Goal: Transaction & Acquisition: Obtain resource

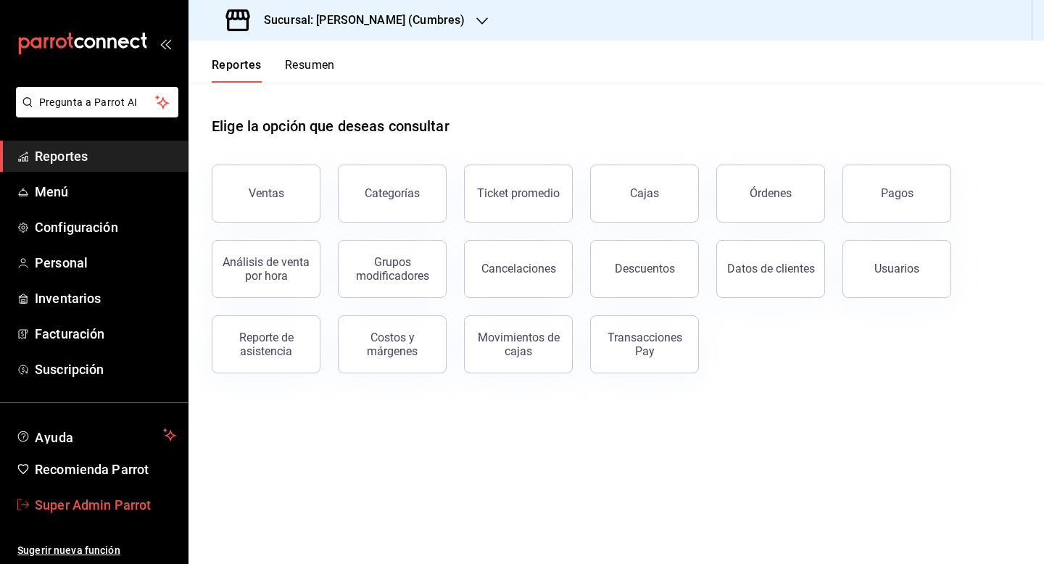
click at [99, 509] on span "Super Admin Parrot" at bounding box center [105, 505] width 141 height 20
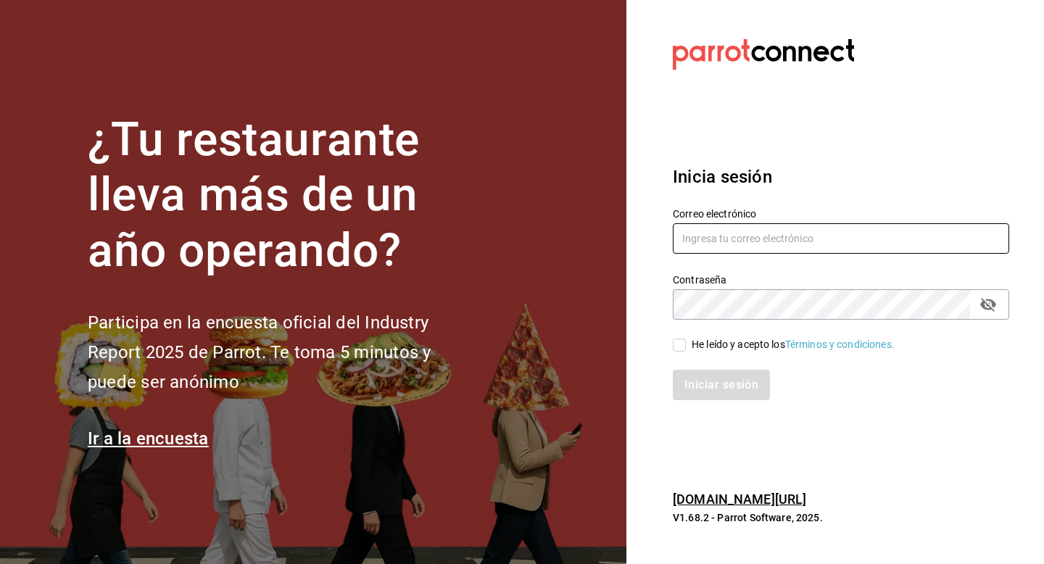
click at [736, 231] on input "text" at bounding box center [840, 238] width 336 height 30
type input "multiuser@papizzas.com"
click at [687, 348] on span "He leído y acepto los Términos y condiciones." at bounding box center [790, 344] width 209 height 15
click at [686, 348] on input "He leído y acepto los Términos y condiciones." at bounding box center [678, 344] width 13 height 13
checkbox input "true"
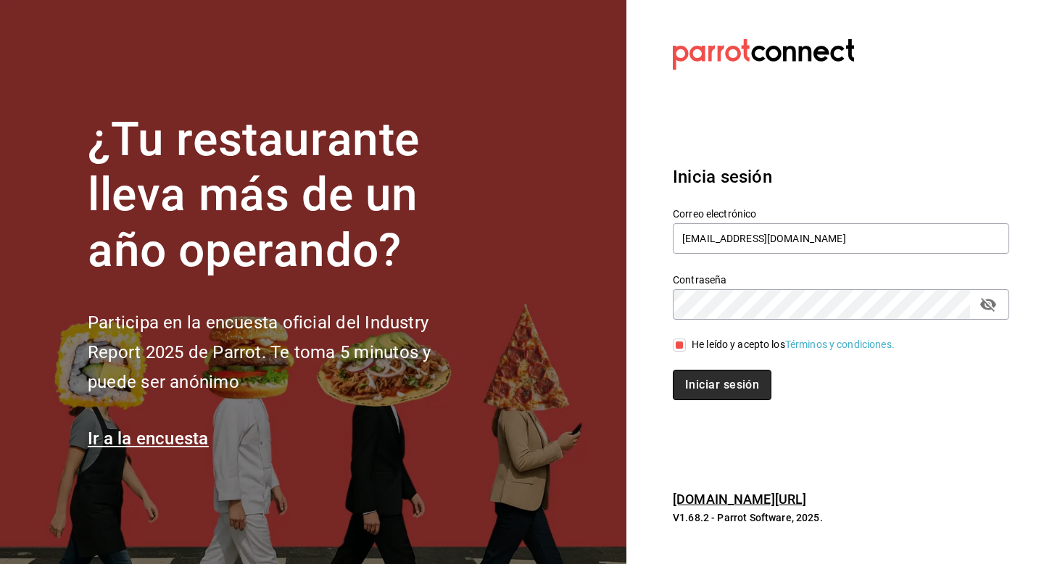
click at [687, 388] on button "Iniciar sesión" at bounding box center [721, 385] width 99 height 30
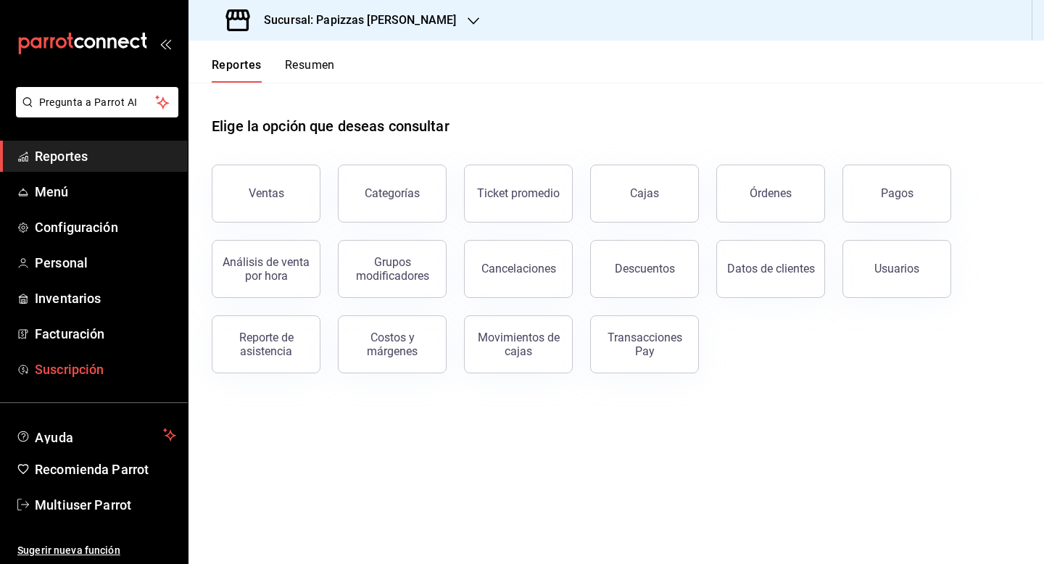
click at [94, 373] on span "Suscripción" at bounding box center [105, 369] width 141 height 20
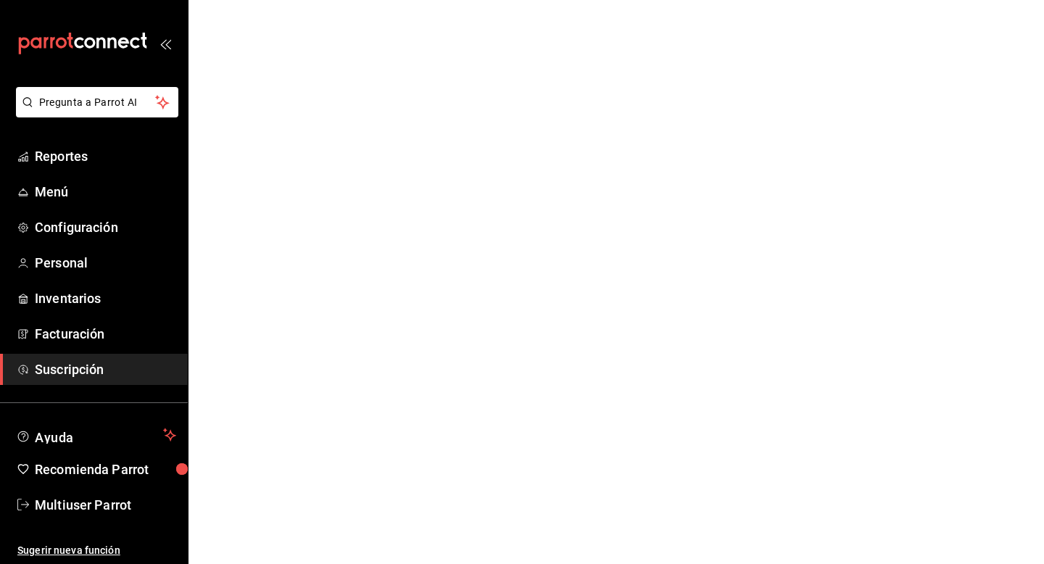
click at [91, 375] on span "Suscripción" at bounding box center [105, 369] width 141 height 20
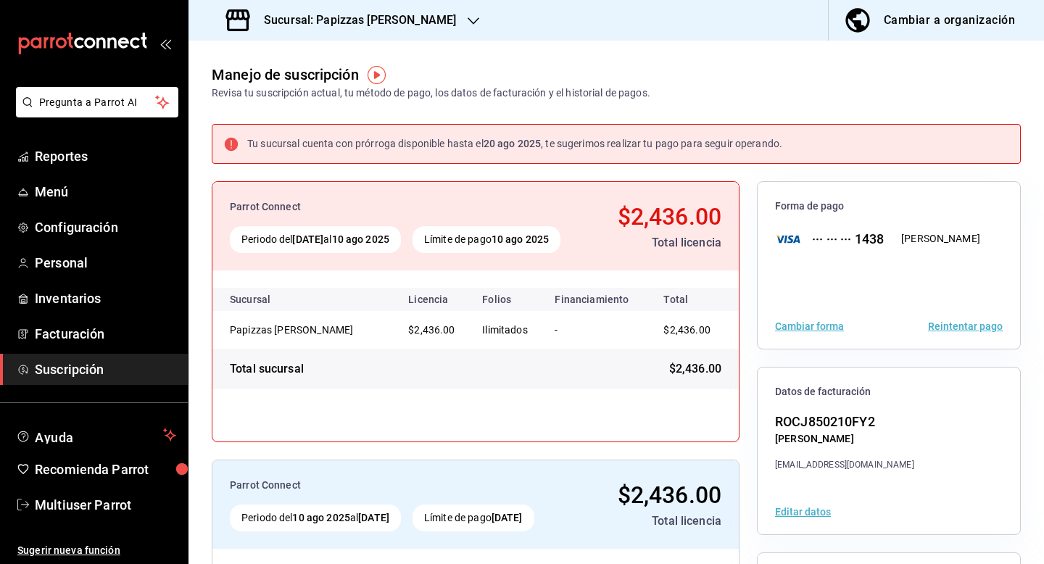
click at [400, 28] on h3 "Sucursal: Papizzas [PERSON_NAME]" at bounding box center [354, 20] width 204 height 17
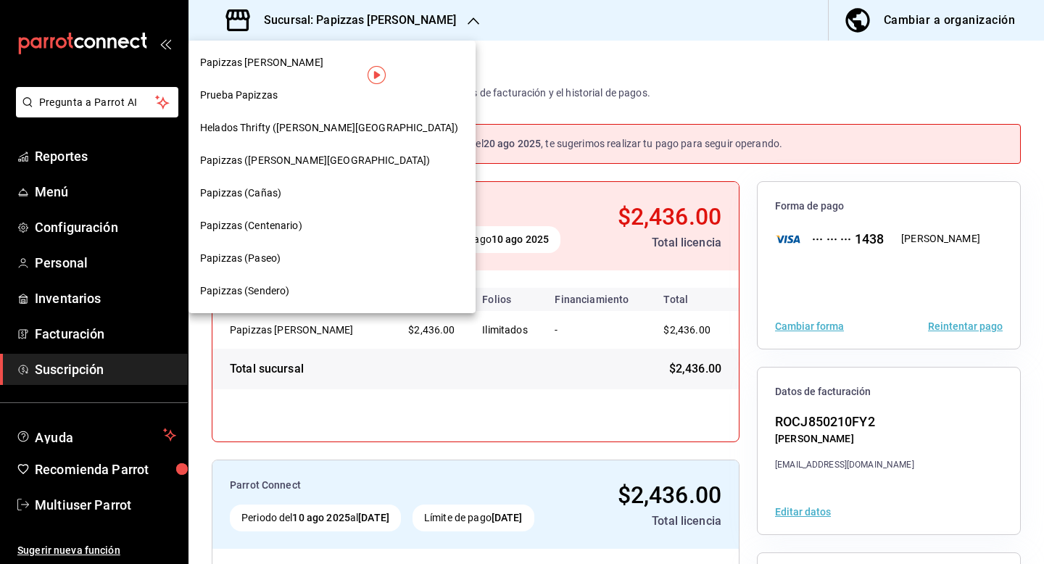
click at [309, 126] on span "Helados Thrifty ([PERSON_NAME][GEOGRAPHIC_DATA])" at bounding box center [329, 127] width 258 height 15
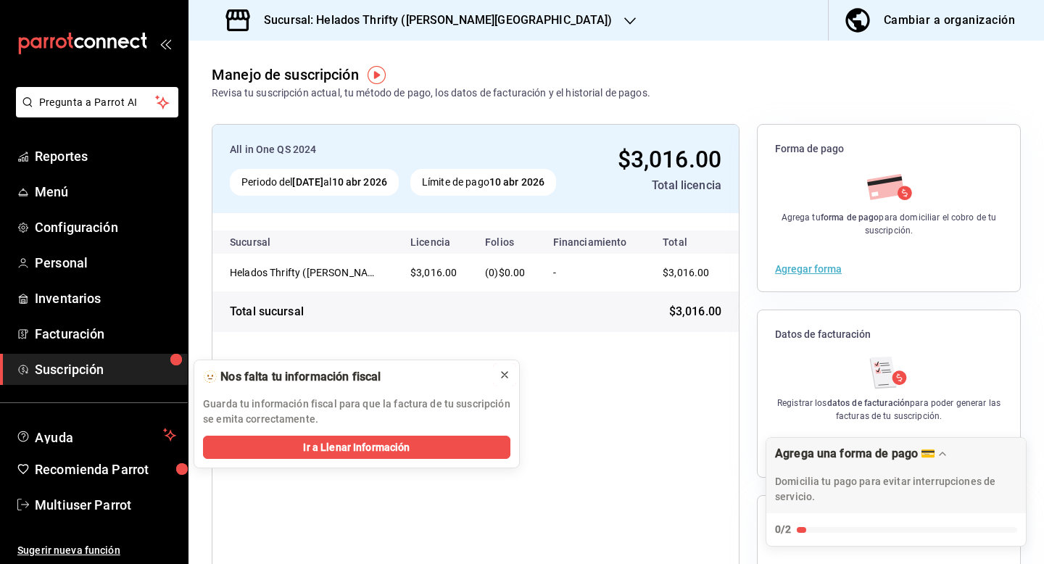
click at [504, 372] on icon at bounding box center [505, 375] width 12 height 12
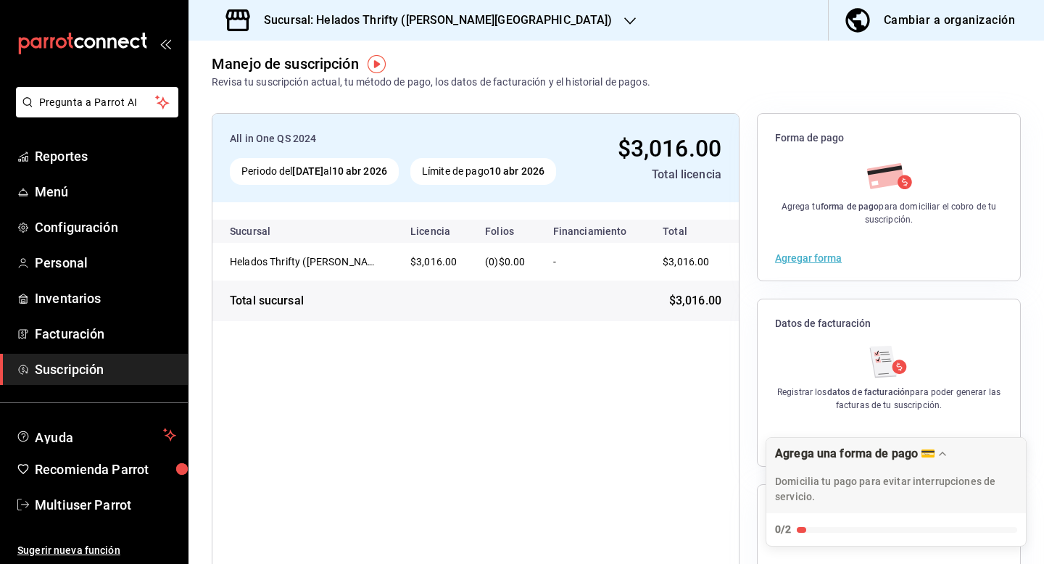
scroll to position [14, 0]
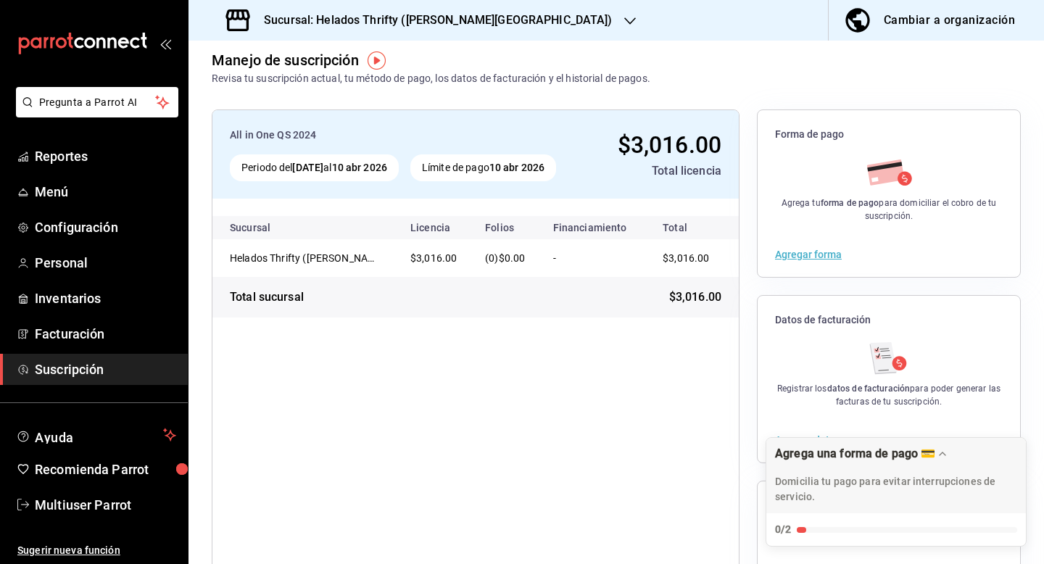
click at [415, 21] on h3 "Sucursal: Helados Thrifty (Valle Alto)" at bounding box center [432, 20] width 360 height 17
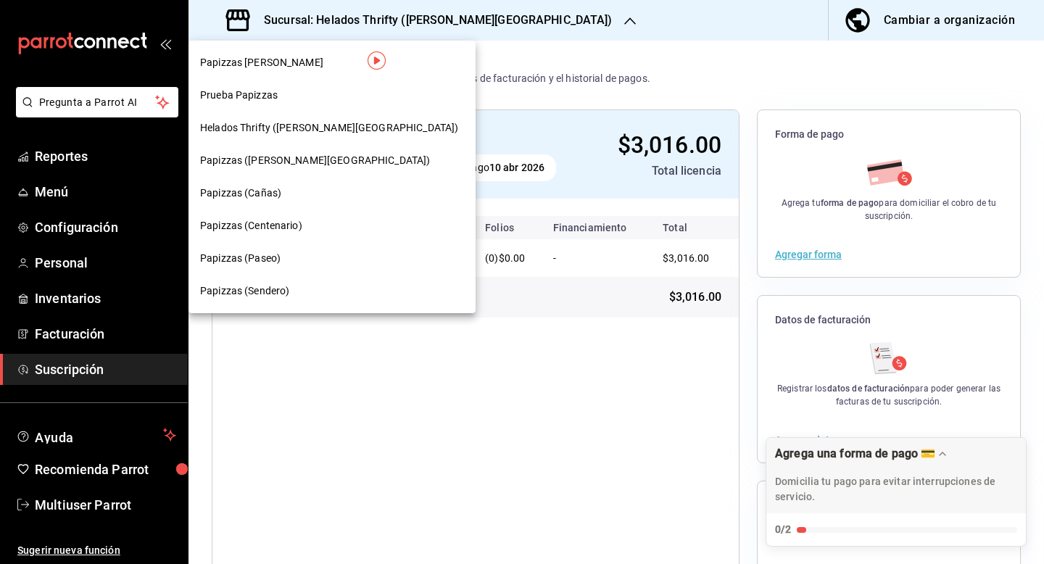
click at [325, 164] on div "Papizzas (Valle Alto)" at bounding box center [332, 160] width 264 height 15
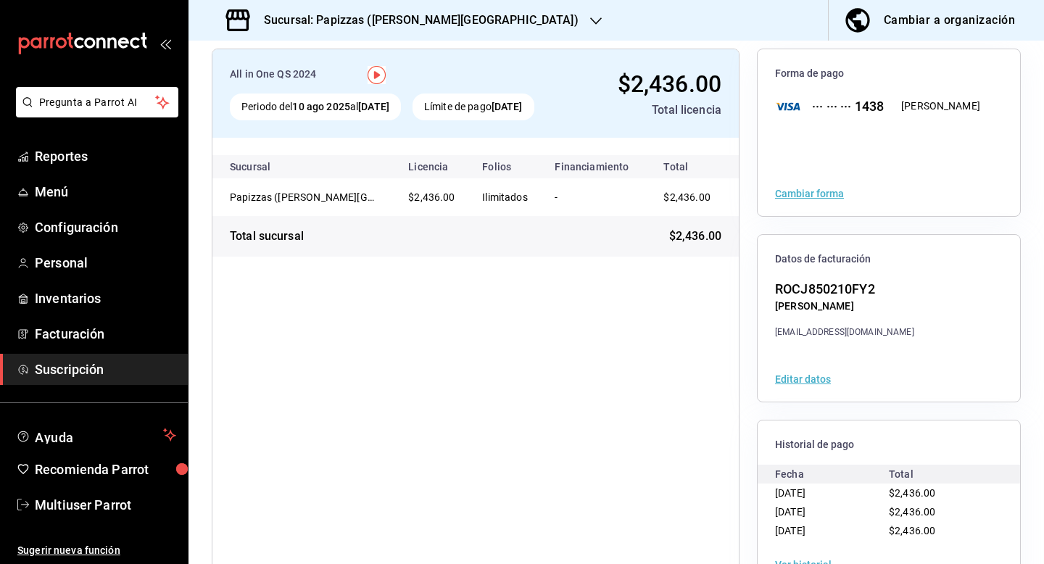
scroll to position [0, 0]
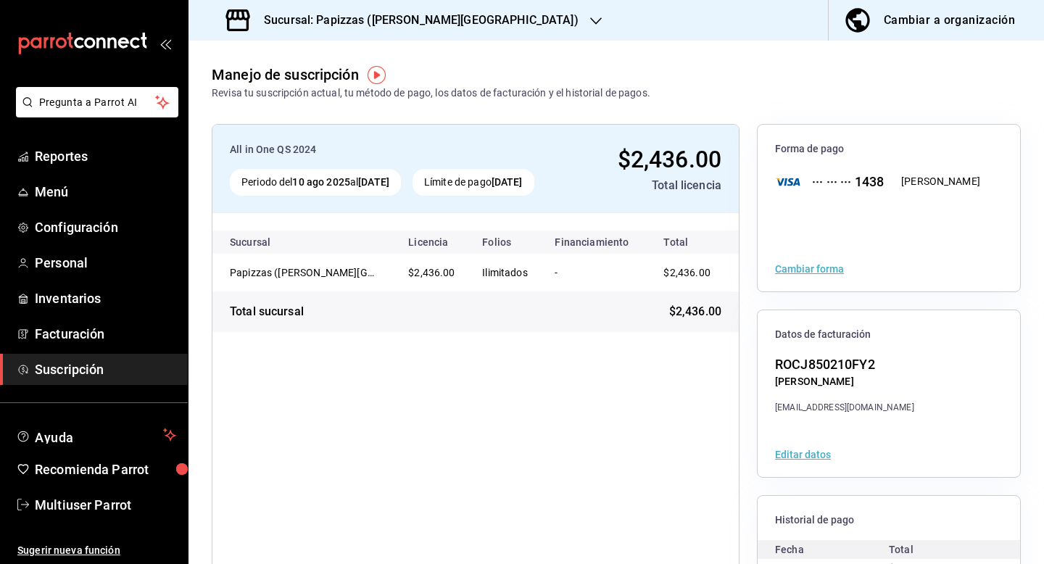
click at [388, 25] on h3 "Sucursal: Papizzas (Valle Alto)" at bounding box center [415, 20] width 326 height 17
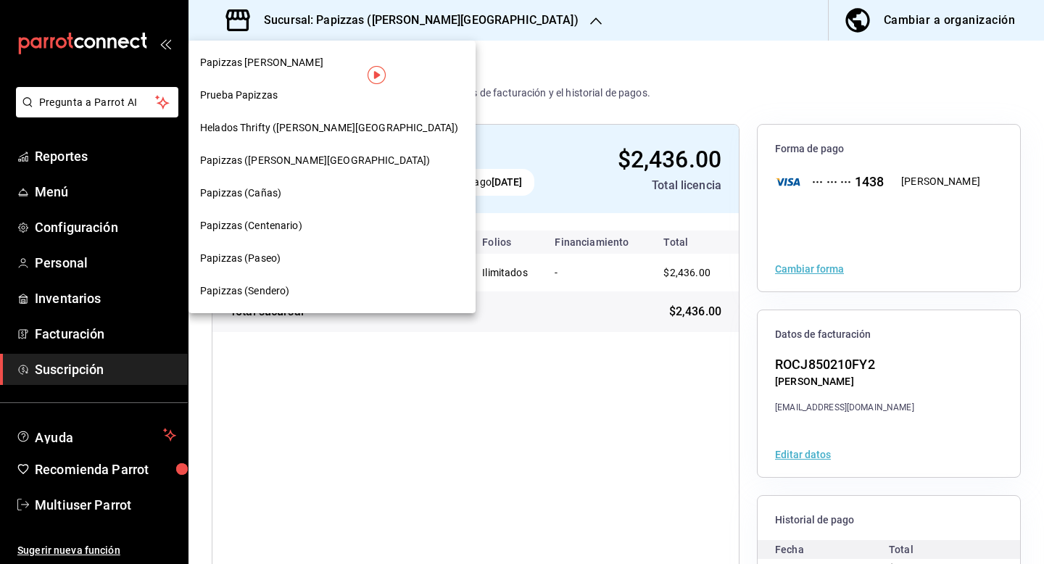
click at [324, 188] on div "Papizzas (Cañas)" at bounding box center [332, 193] width 264 height 15
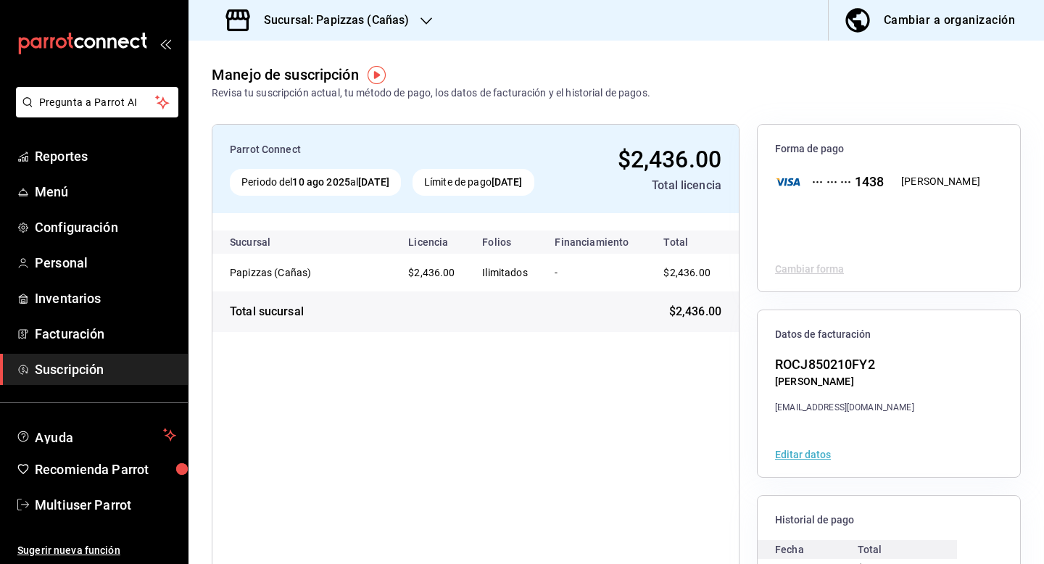
click at [353, 21] on h3 "Sucursal: Papizzas (Cañas)" at bounding box center [330, 20] width 157 height 17
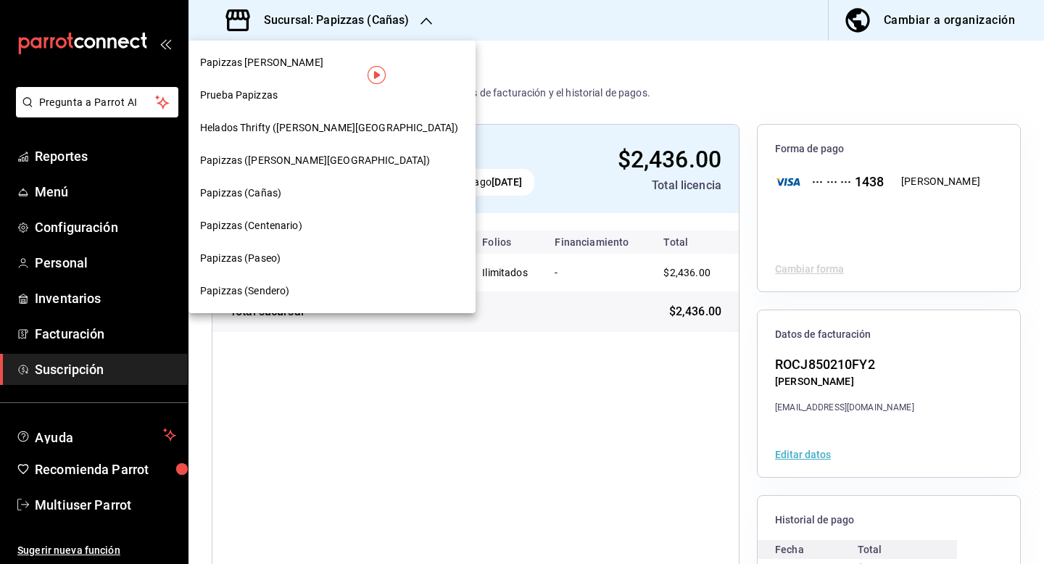
click at [322, 235] on div "Papizzas (Centenario)" at bounding box center [331, 225] width 287 height 33
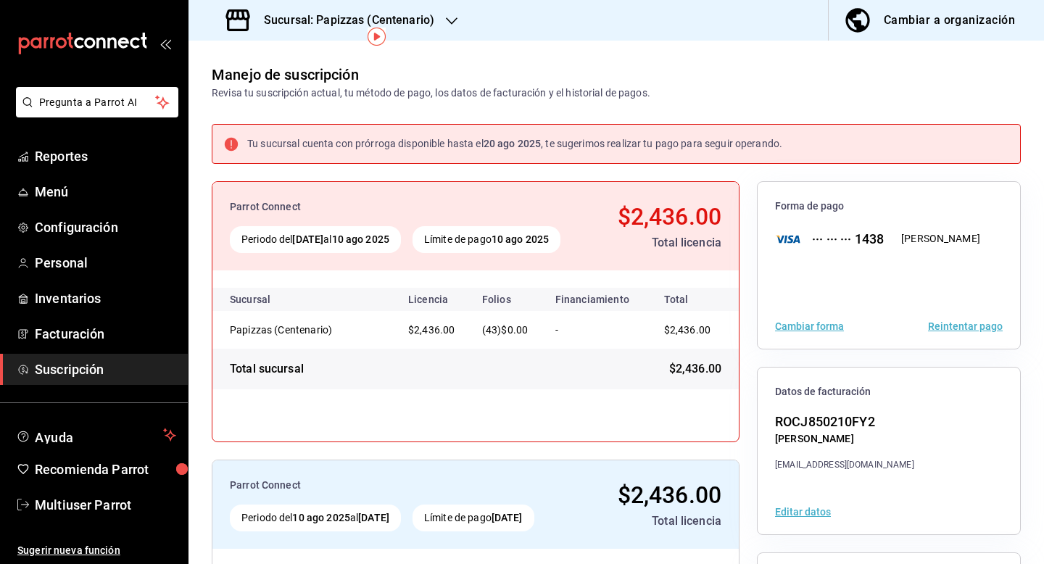
scroll to position [38, 0]
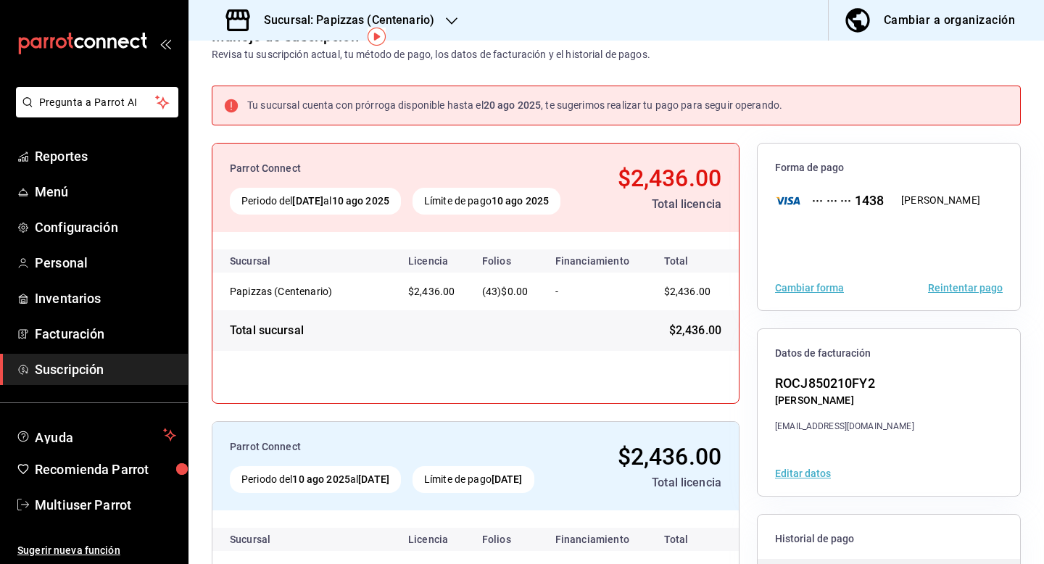
click at [967, 286] on button "Reintentar pago" at bounding box center [965, 288] width 75 height 10
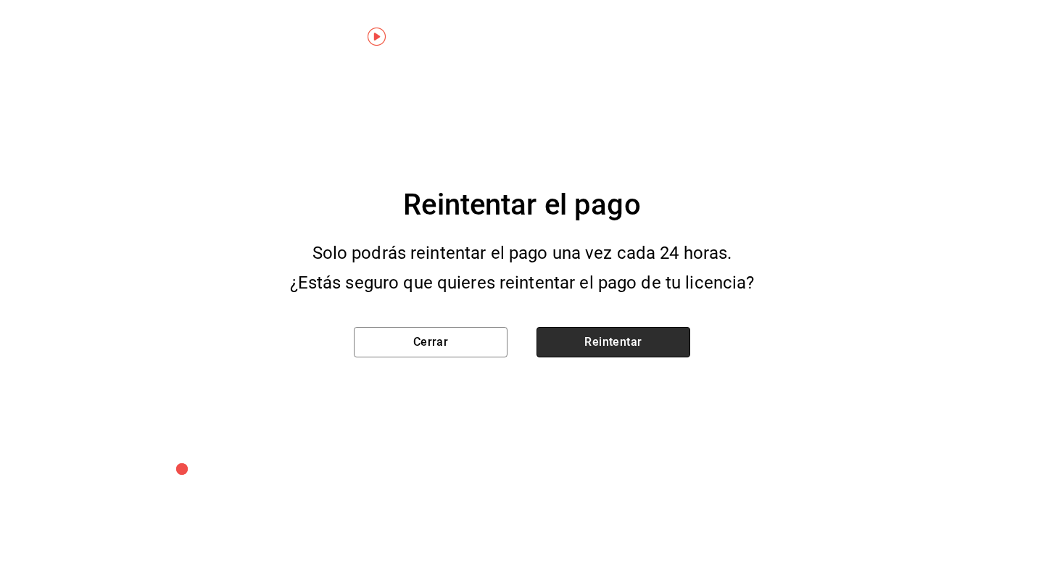
click at [665, 347] on button "Reintentar" at bounding box center [613, 342] width 154 height 30
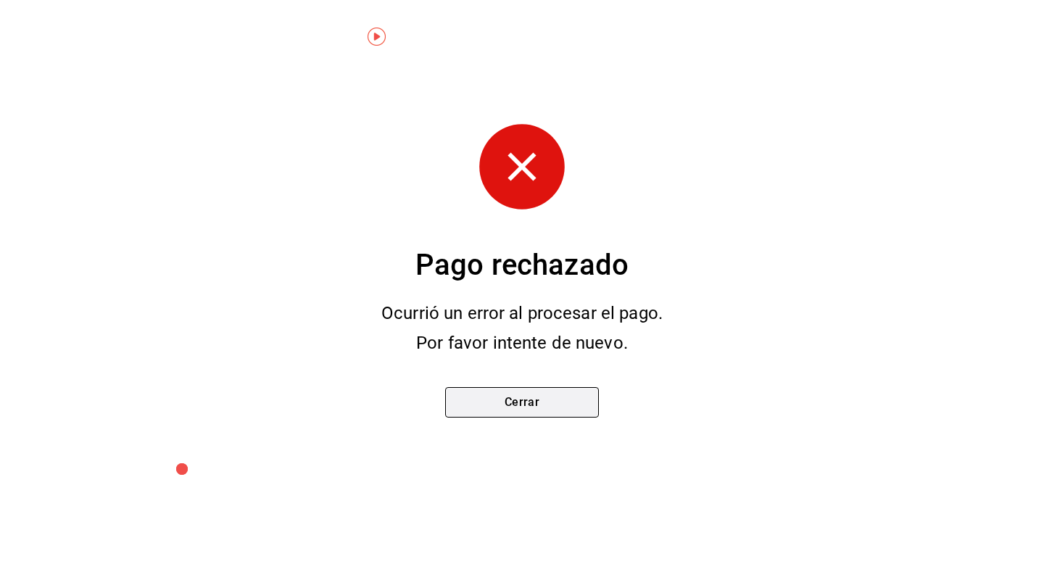
click at [567, 396] on button "Cerrar" at bounding box center [522, 402] width 154 height 30
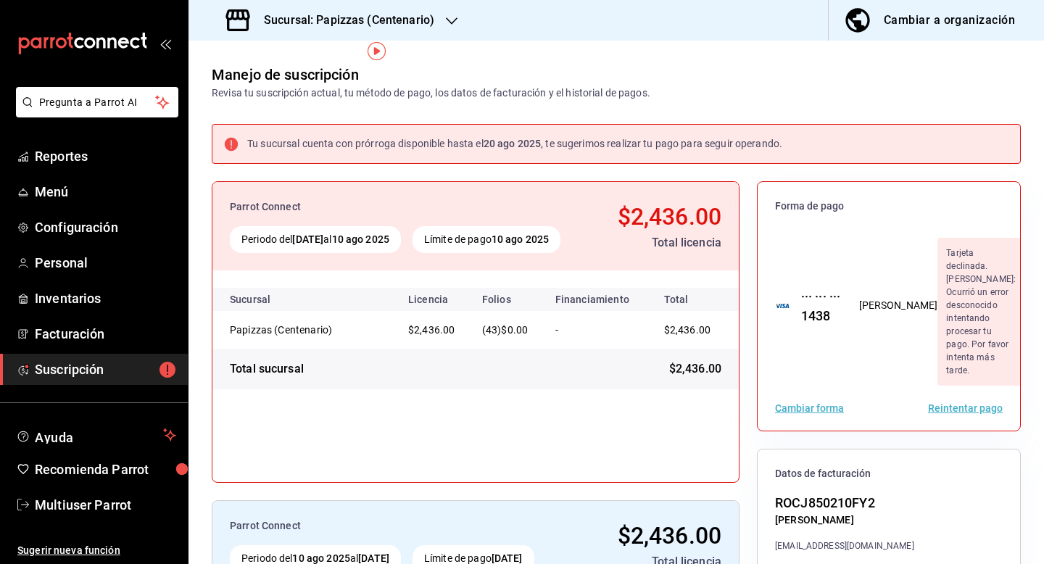
scroll to position [209, 0]
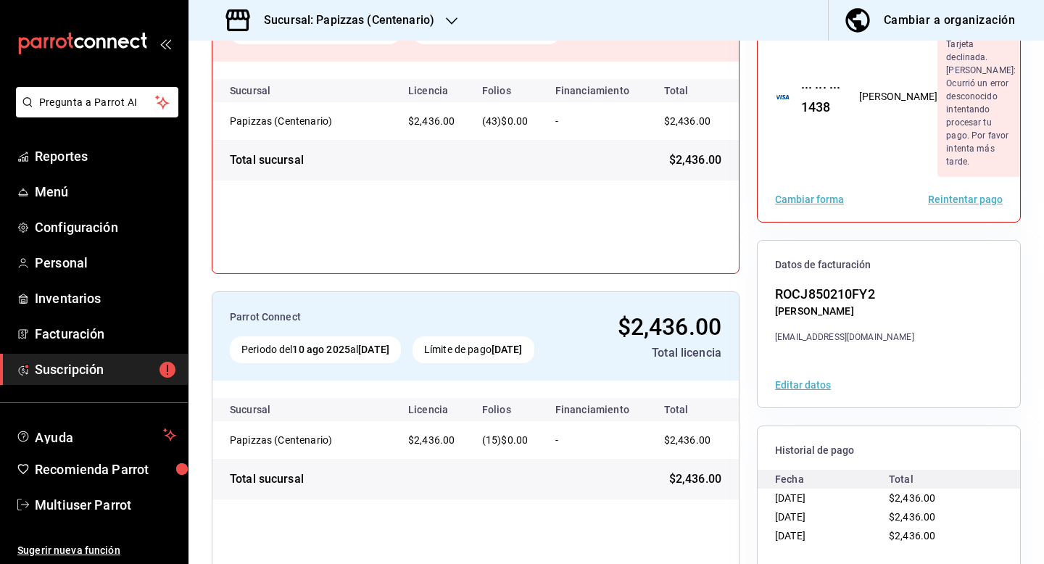
click at [396, 19] on h3 "Sucursal: Papizzas (Centenario)" at bounding box center [343, 20] width 182 height 17
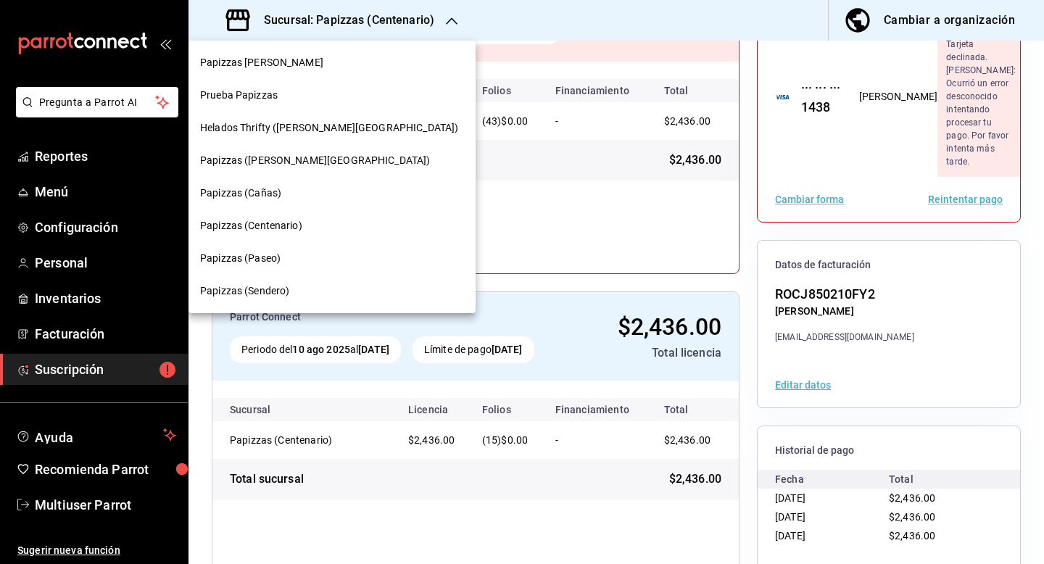
click at [314, 260] on div "Papizzas (Paseo)" at bounding box center [332, 258] width 264 height 15
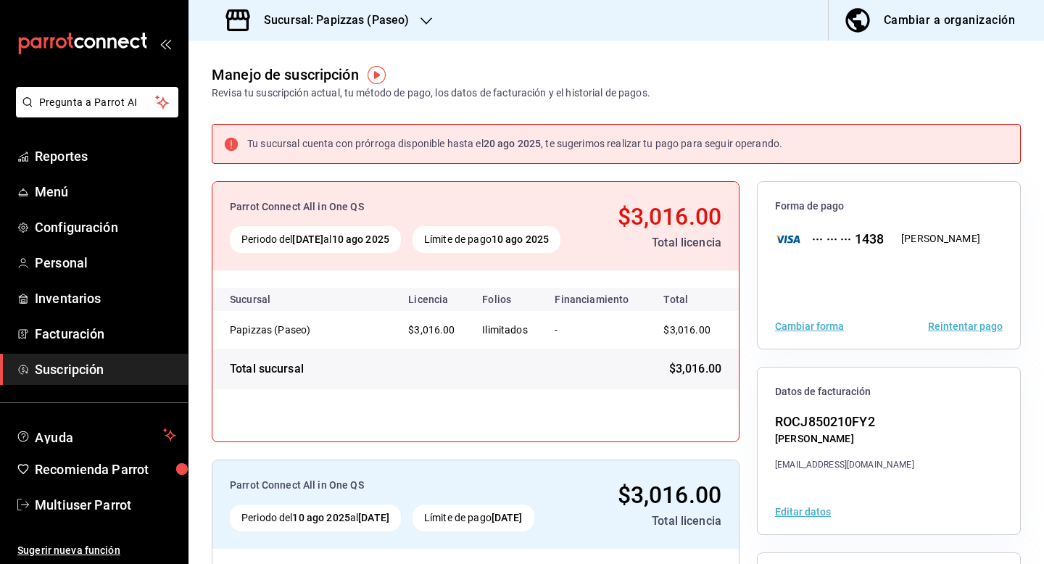
click at [387, 17] on h3 "Sucursal: Papizzas (Paseo)" at bounding box center [330, 20] width 157 height 17
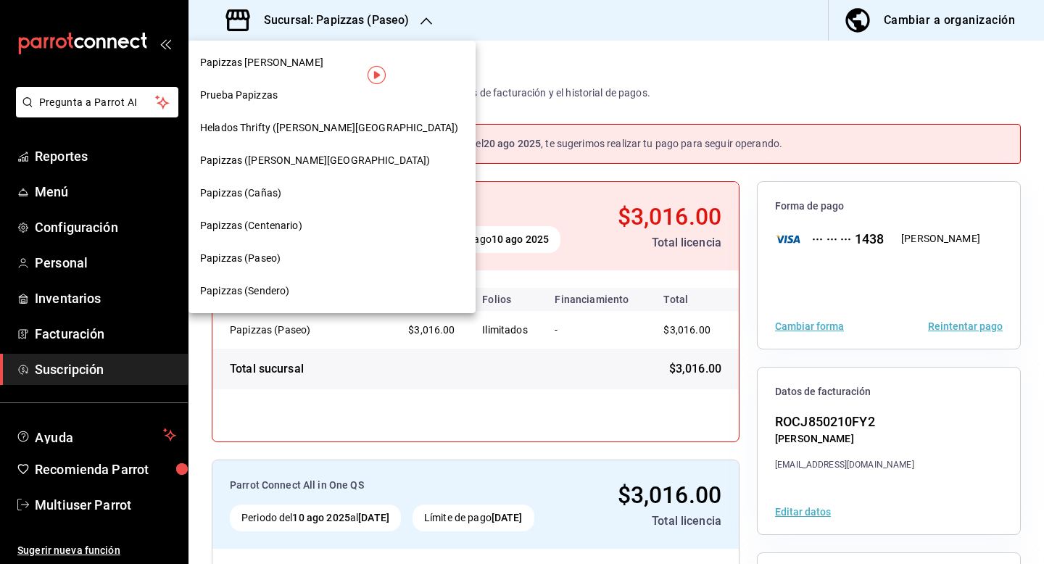
click at [337, 294] on div "Papizzas (Sendero)" at bounding box center [332, 290] width 264 height 15
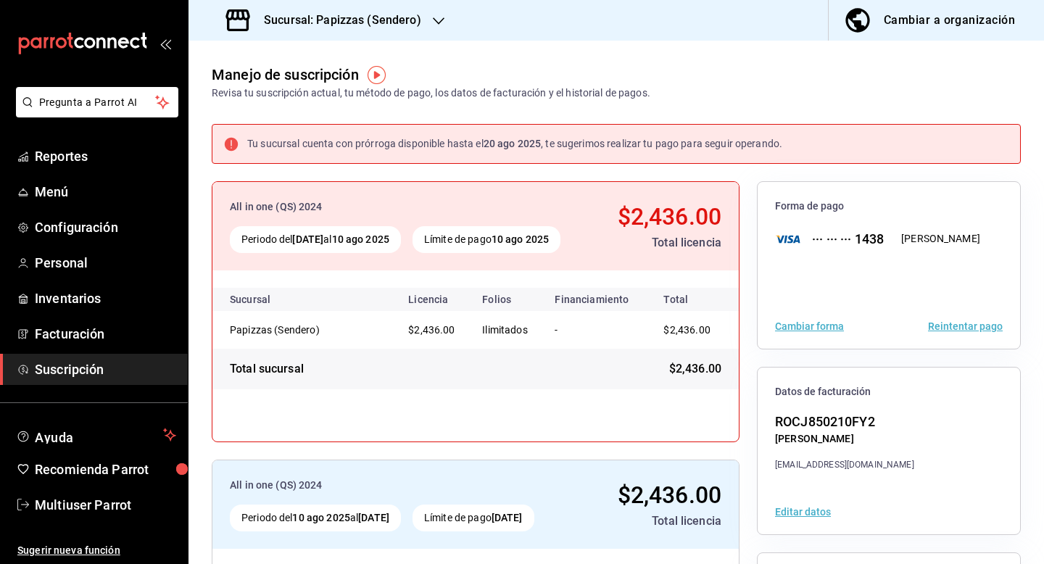
click at [363, 22] on h3 "Sucursal: Papizzas (Sendero)" at bounding box center [336, 20] width 169 height 17
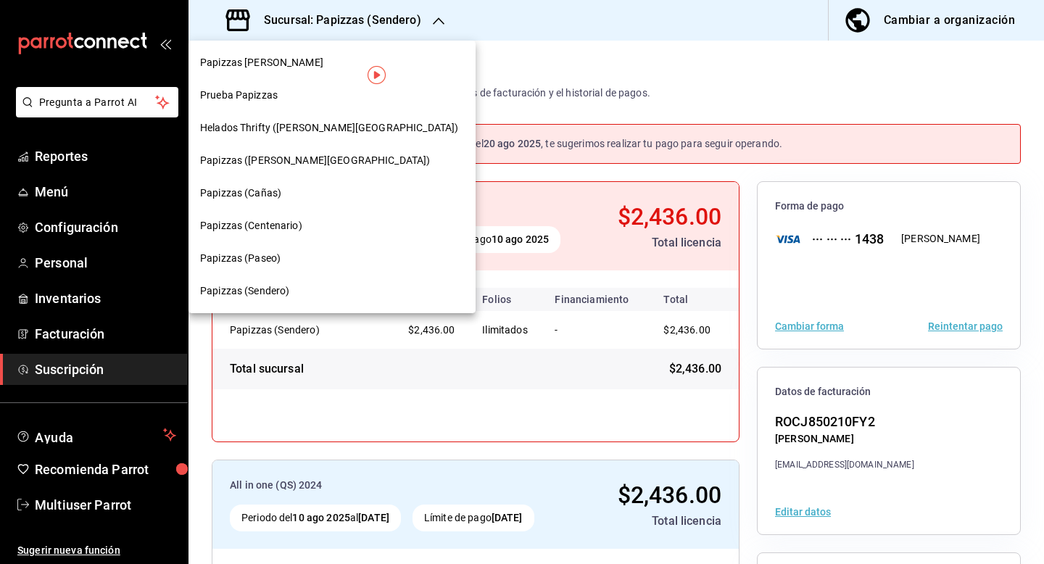
click at [55, 509] on div at bounding box center [522, 282] width 1044 height 564
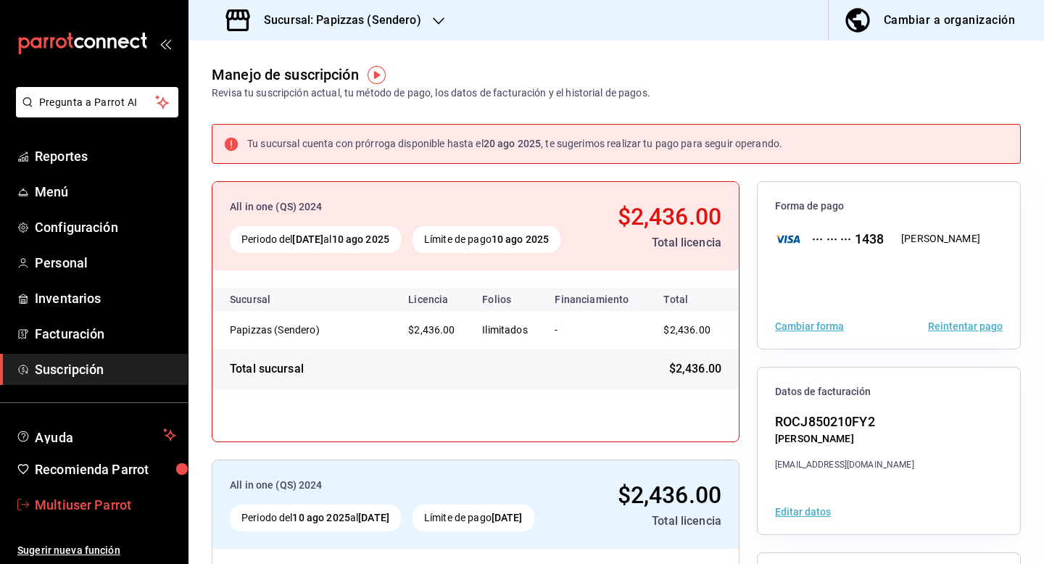
click at [90, 504] on span "Multiuser Parrot" at bounding box center [105, 505] width 141 height 20
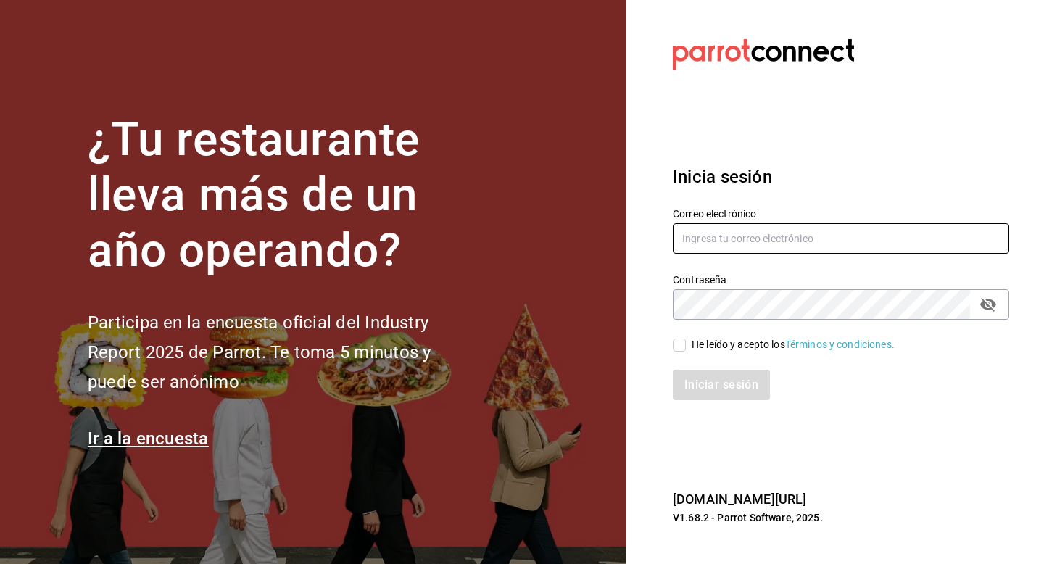
click at [759, 236] on input "text" at bounding box center [840, 238] width 336 height 30
type input "pescadito@canas.com"
click at [709, 351] on div "He leído y acepto los Términos y condiciones." at bounding box center [792, 344] width 203 height 15
click at [686, 351] on input "He leído y acepto los Términos y condiciones." at bounding box center [678, 344] width 13 height 13
checkbox input "true"
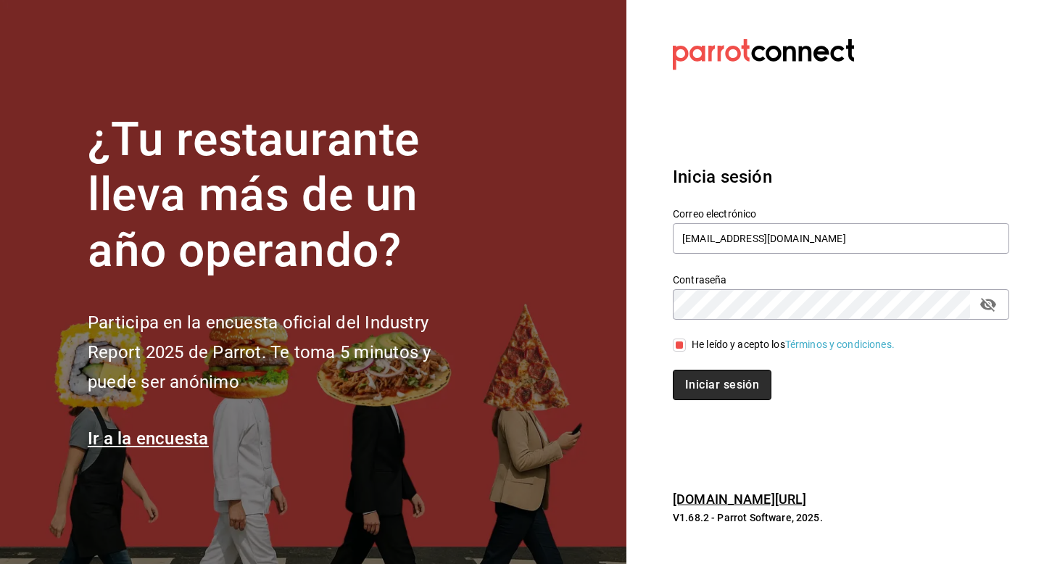
click at [709, 381] on button "Iniciar sesión" at bounding box center [721, 385] width 99 height 30
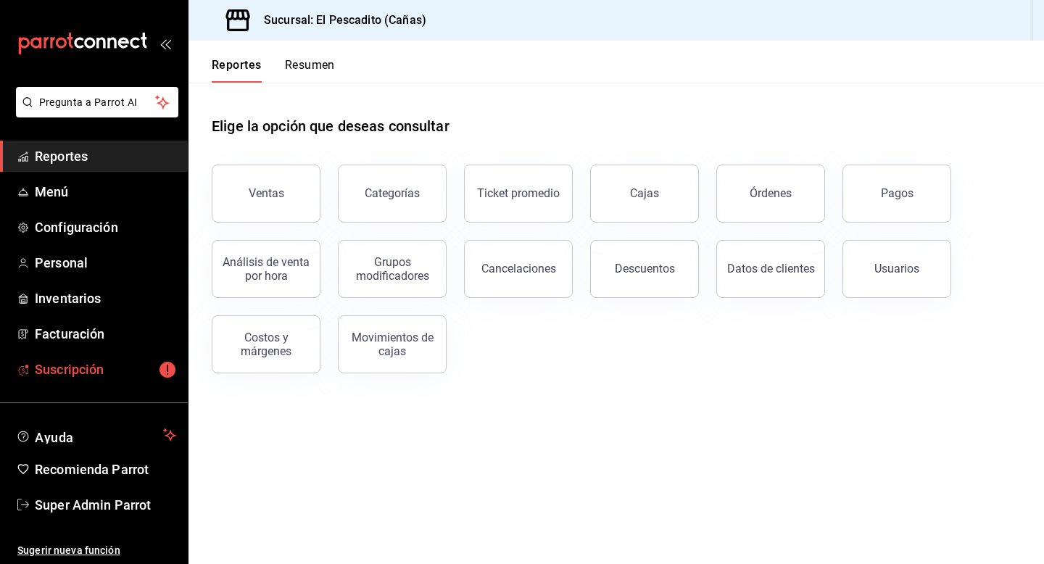
click at [96, 369] on span "Suscripción" at bounding box center [105, 369] width 141 height 20
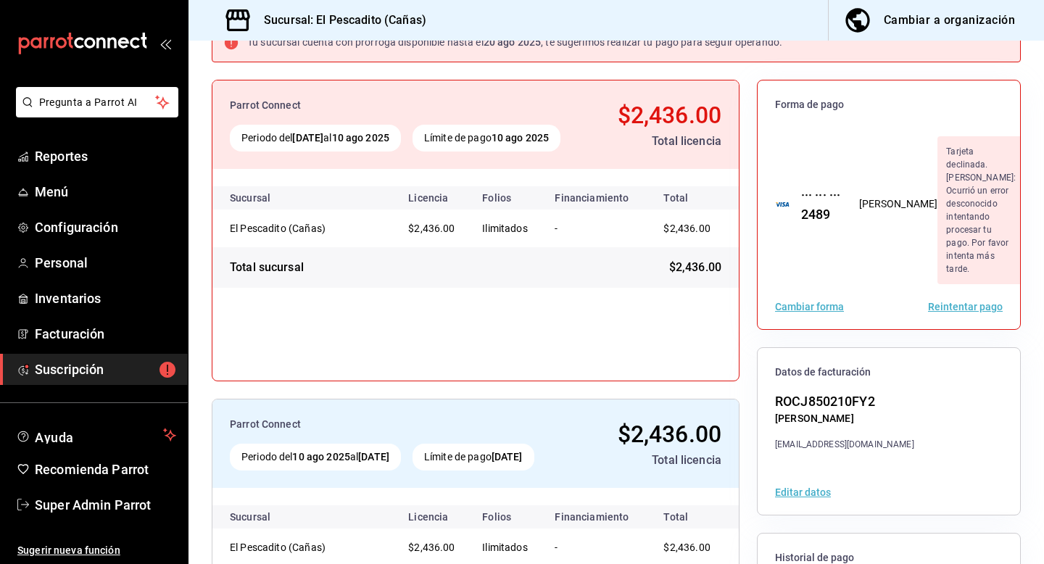
scroll to position [125, 0]
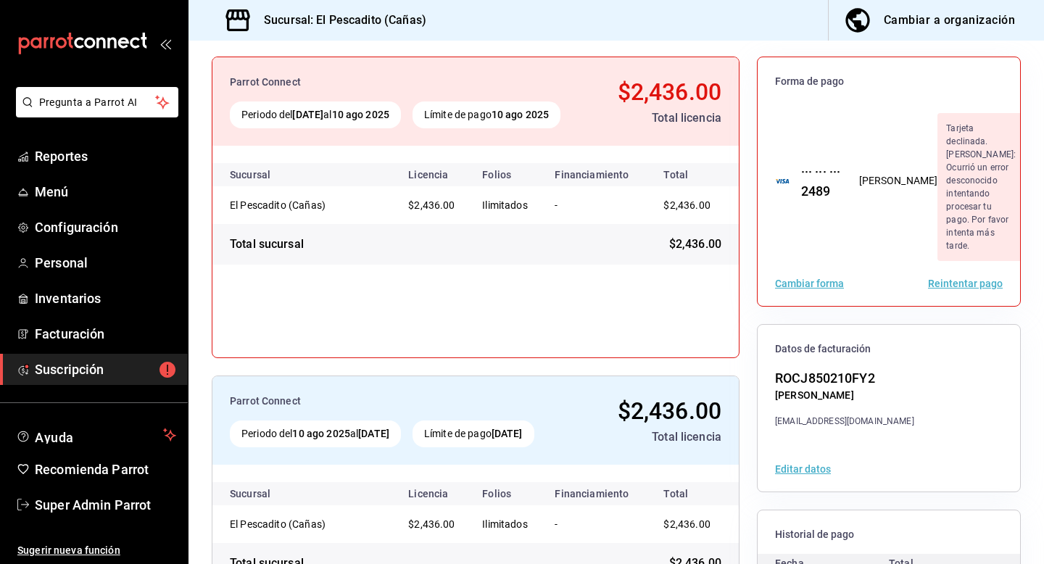
click at [949, 278] on button "Reintentar pago" at bounding box center [965, 283] width 75 height 10
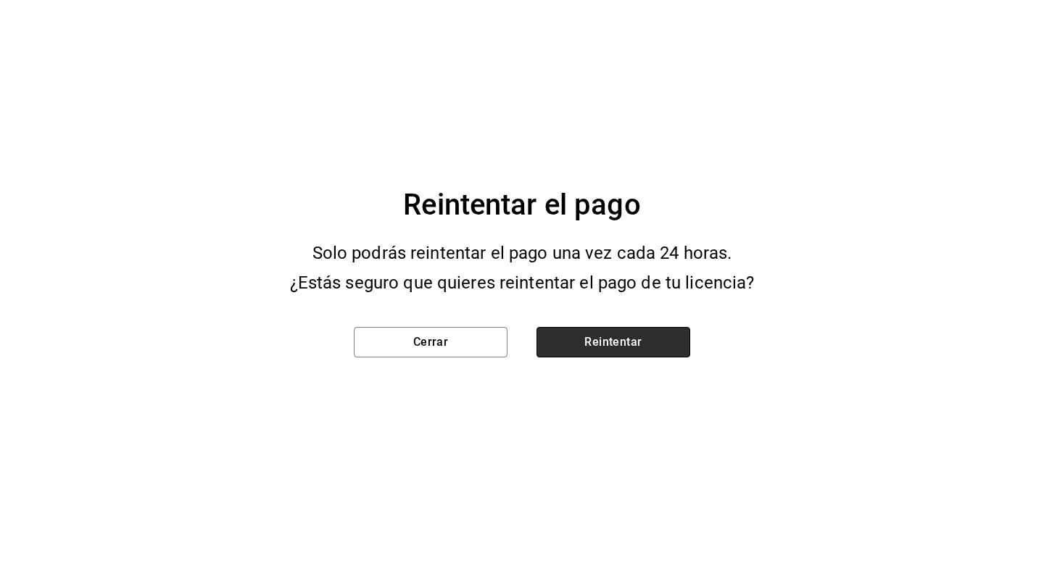
click at [629, 328] on button "Reintentar" at bounding box center [613, 342] width 154 height 30
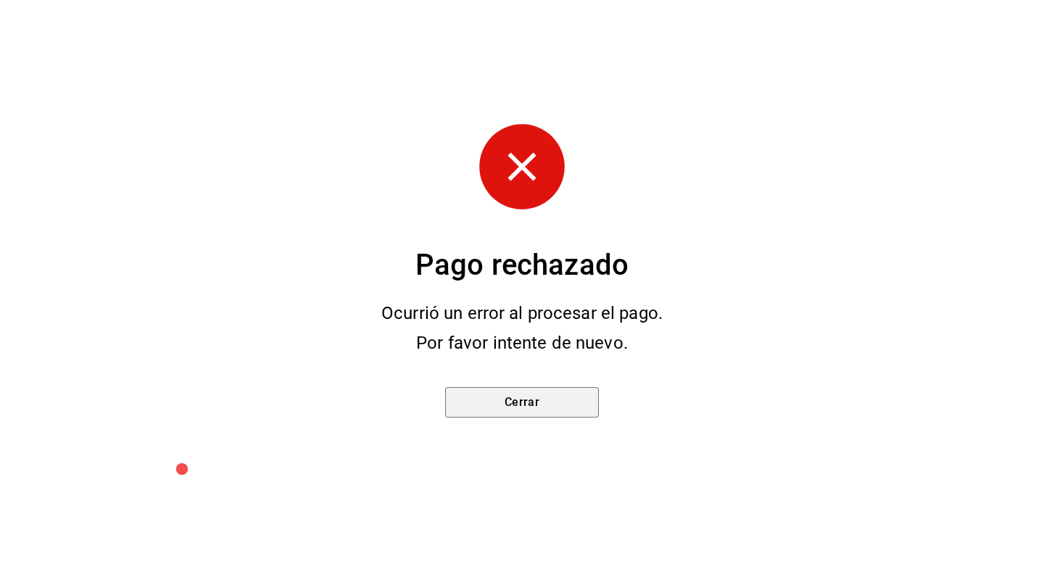
click at [591, 417] on div "Cerrar" at bounding box center [522, 399] width 200 height 83
click at [588, 414] on button "Cerrar" at bounding box center [522, 402] width 154 height 30
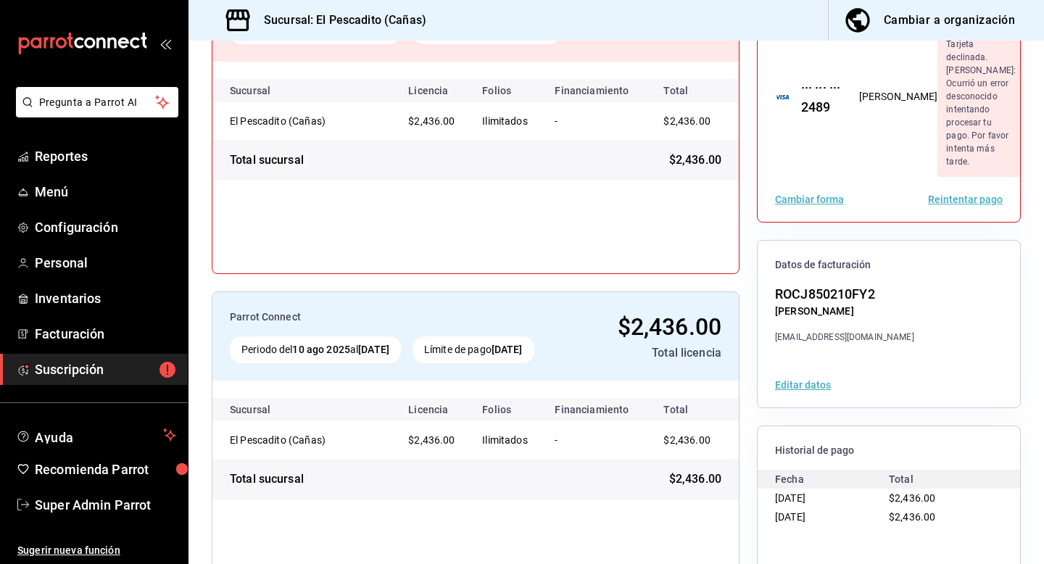
scroll to position [0, 0]
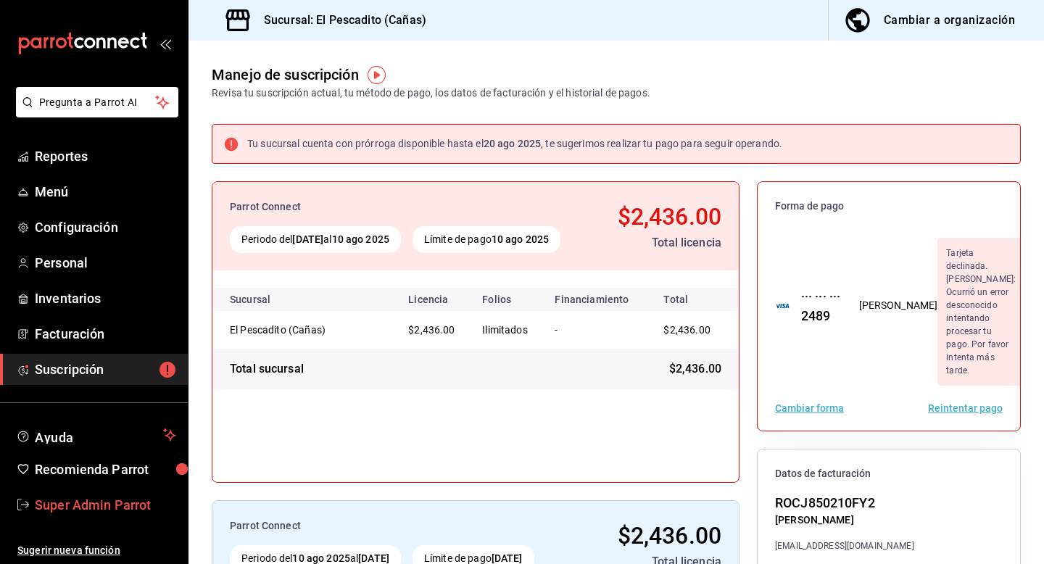
click at [104, 509] on span "Super Admin Parrot" at bounding box center [105, 505] width 141 height 20
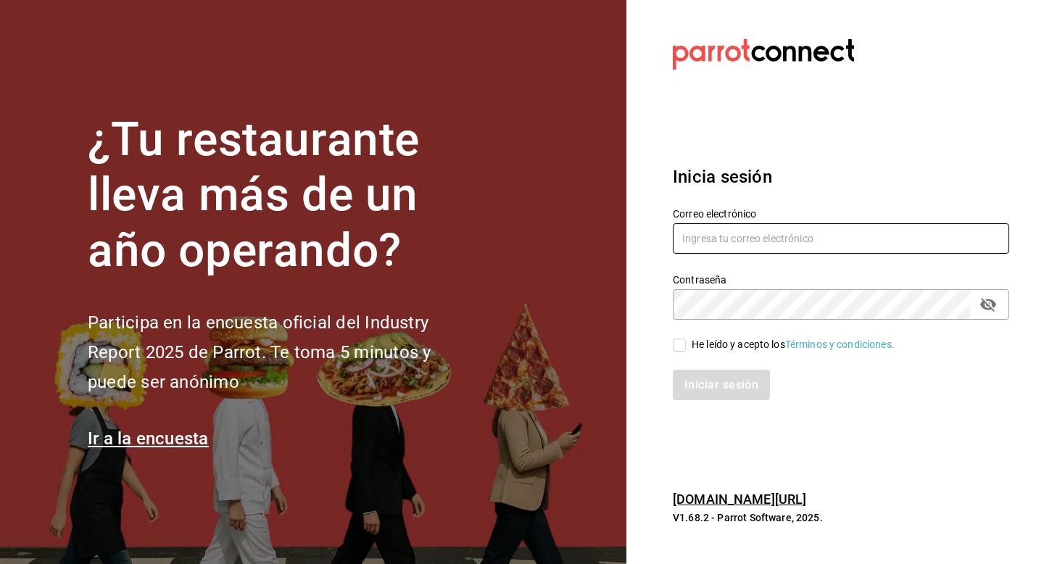
click at [703, 235] on input "text" at bounding box center [840, 238] width 336 height 30
type input "multiuser@papizzas.com"
click at [690, 346] on span "He leído y acepto los Términos y condiciones." at bounding box center [790, 344] width 209 height 15
click at [686, 346] on input "He leído y acepto los Términos y condiciones." at bounding box center [678, 344] width 13 height 13
checkbox input "true"
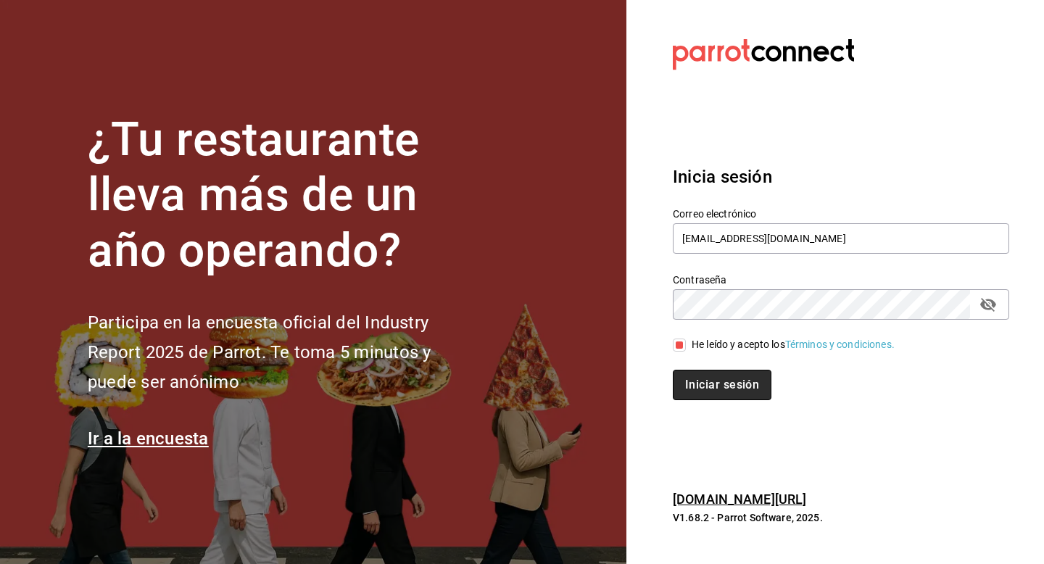
click at [690, 392] on button "Iniciar sesión" at bounding box center [721, 385] width 99 height 30
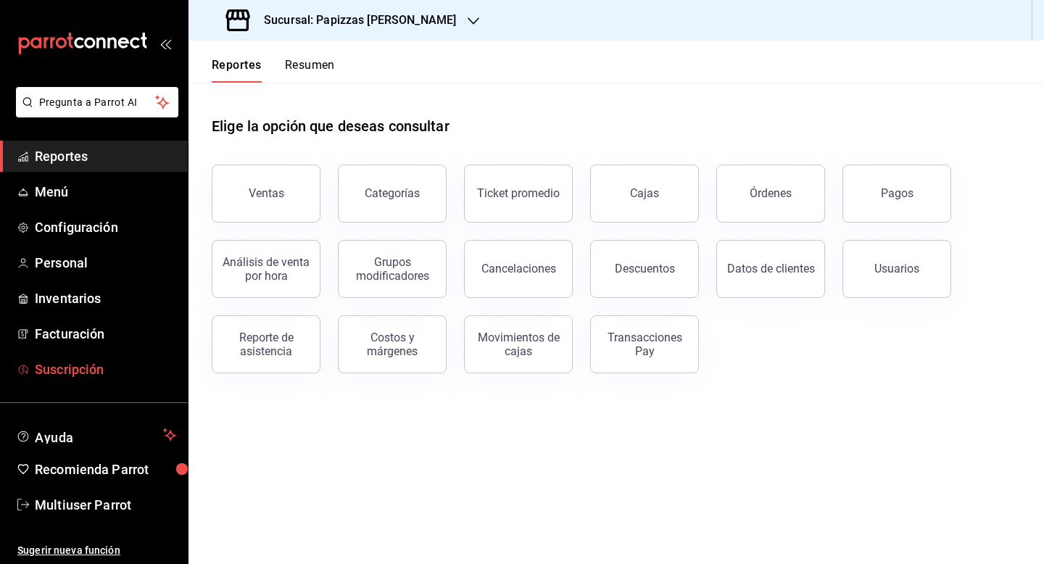
click at [78, 378] on span "Suscripción" at bounding box center [105, 369] width 141 height 20
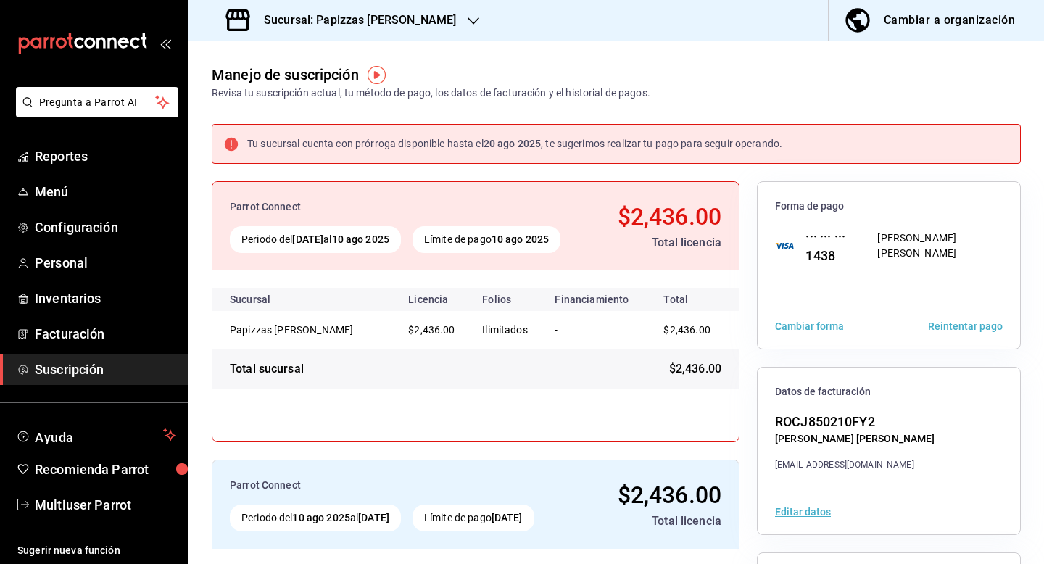
click at [370, 25] on h3 "Sucursal: Papizzas [PERSON_NAME]" at bounding box center [354, 20] width 204 height 17
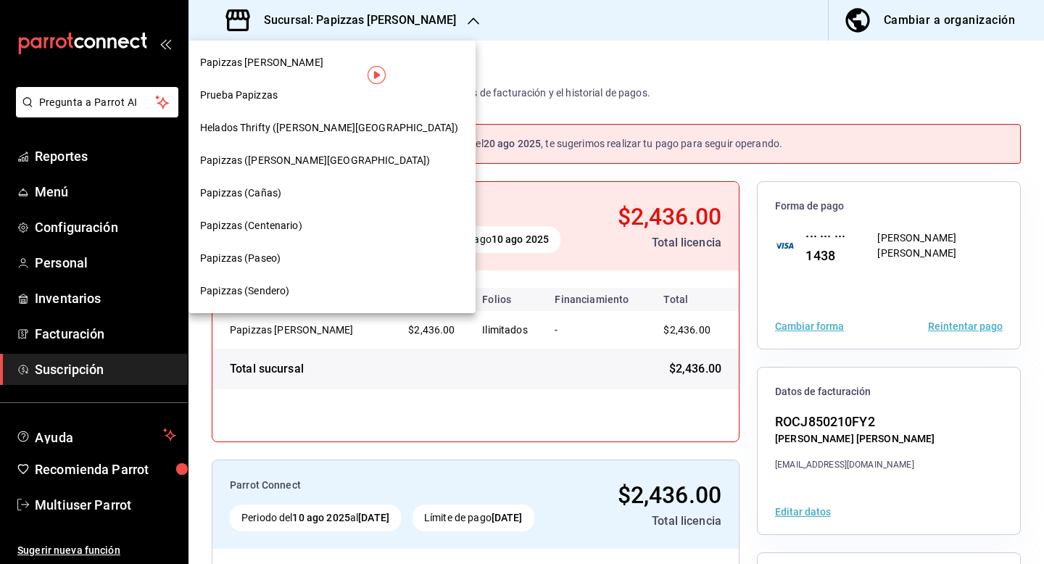
click at [307, 193] on div "Papizzas (Cañas)" at bounding box center [332, 193] width 264 height 15
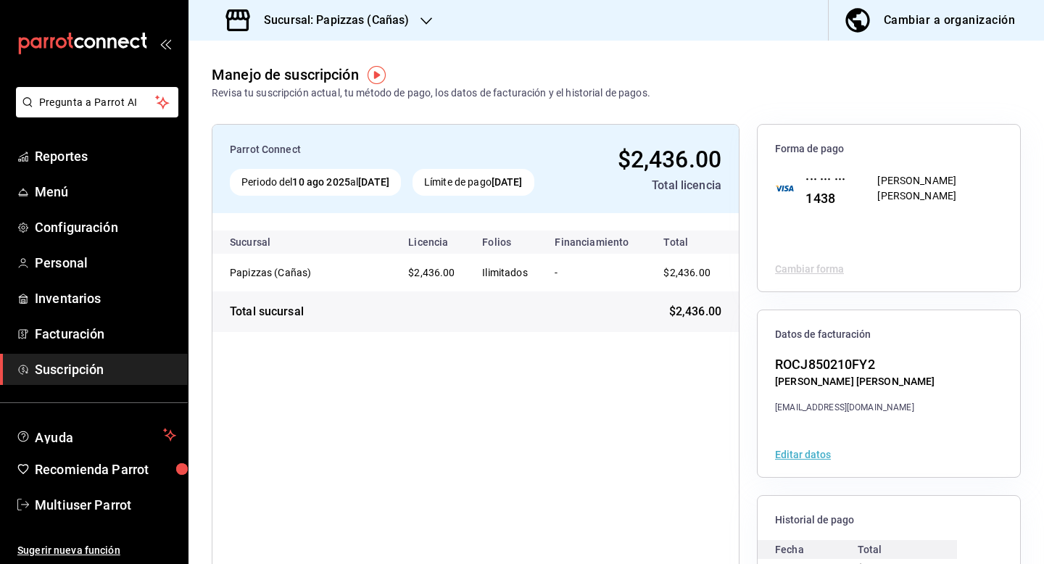
click at [396, 15] on h3 "Sucursal: Papizzas (Cañas)" at bounding box center [330, 20] width 157 height 17
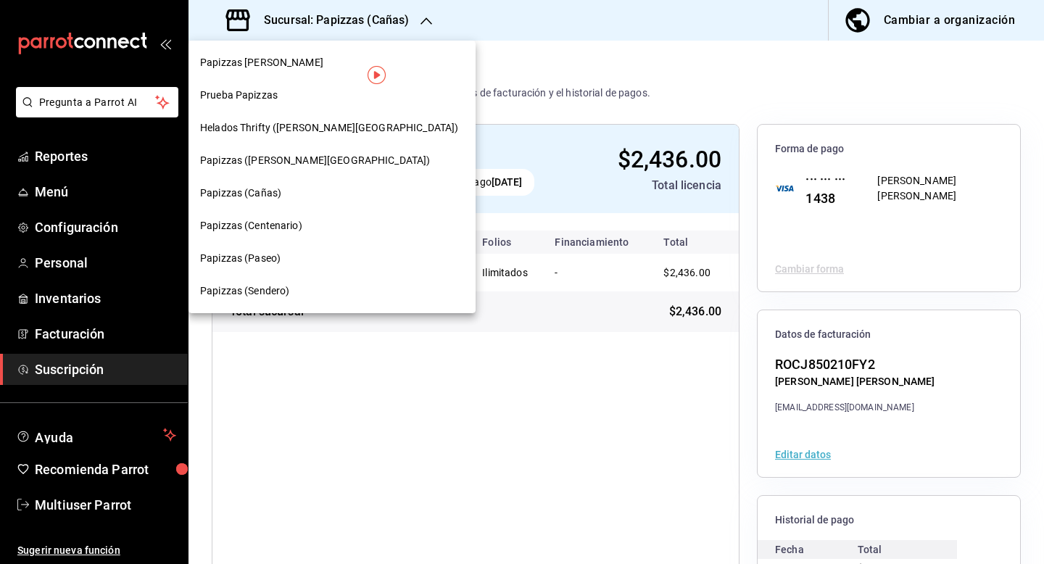
click at [299, 220] on span "Papizzas (Centenario)" at bounding box center [251, 225] width 102 height 15
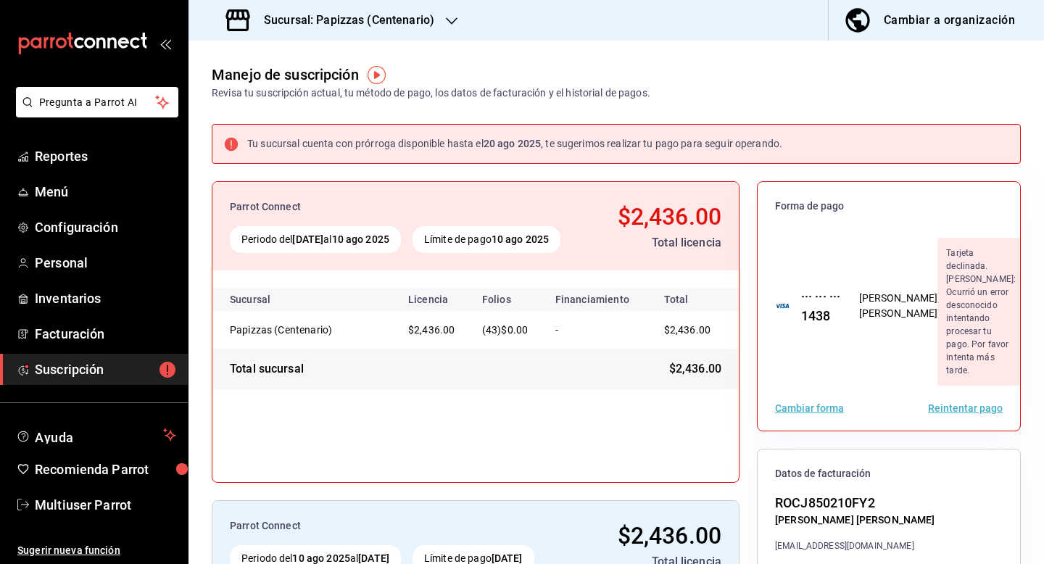
click at [378, 23] on h3 "Sucursal: Papizzas (Centenario)" at bounding box center [343, 20] width 182 height 17
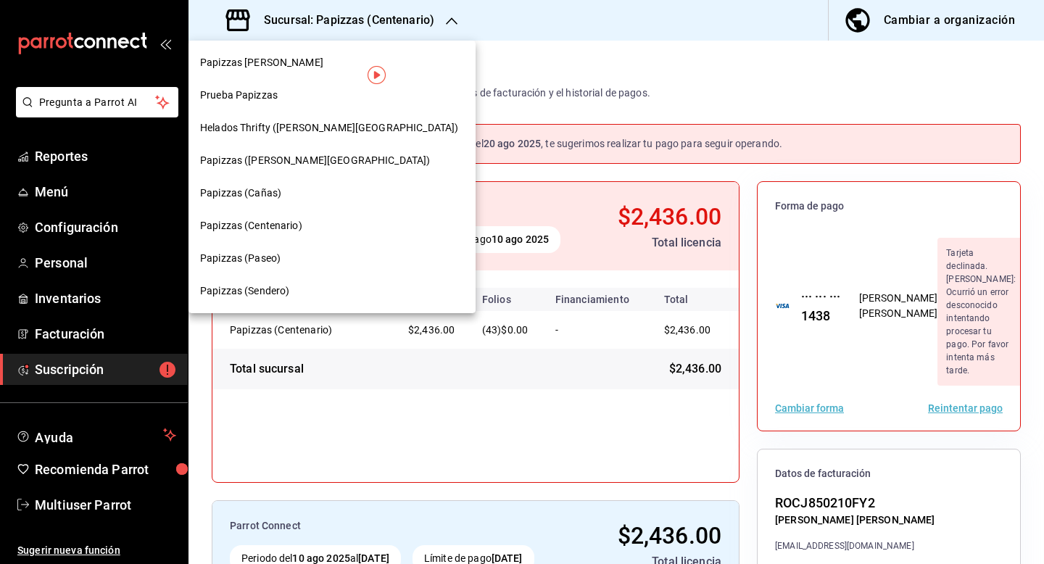
click at [305, 246] on div "Papizzas (Paseo)" at bounding box center [331, 258] width 287 height 33
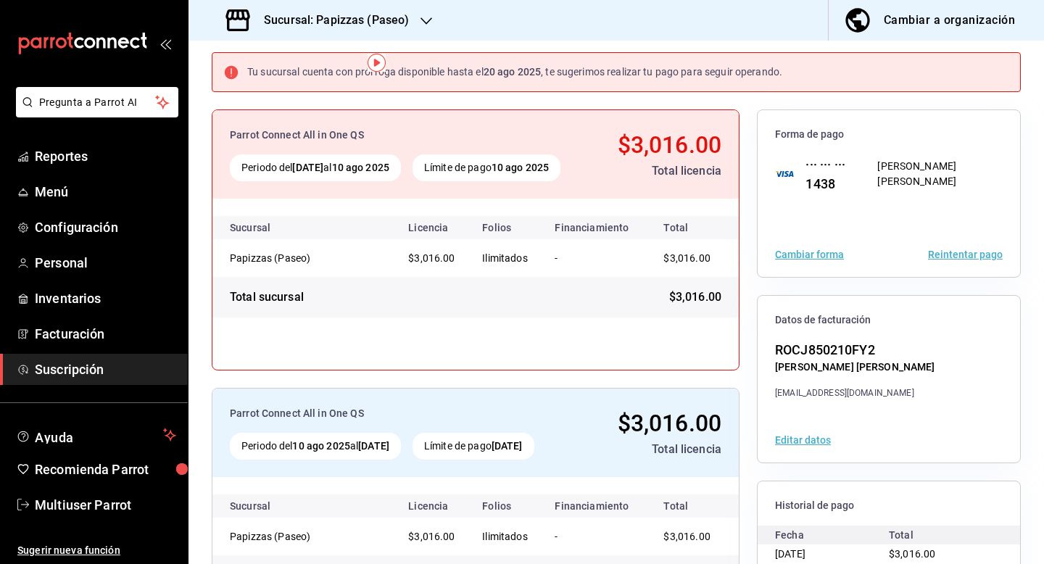
scroll to position [180, 0]
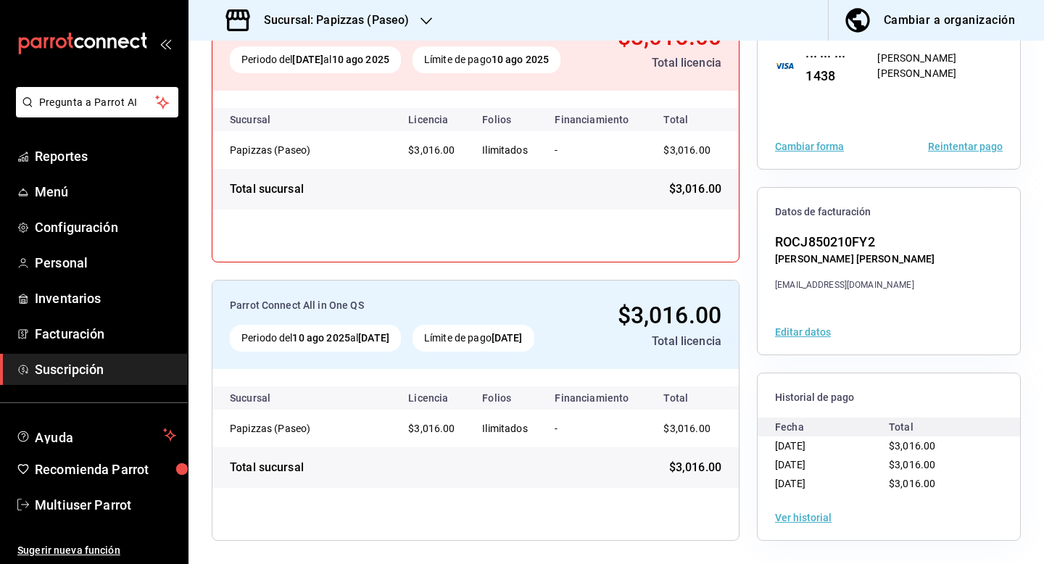
click at [391, 22] on h3 "Sucursal: Papizzas (Paseo)" at bounding box center [330, 20] width 157 height 17
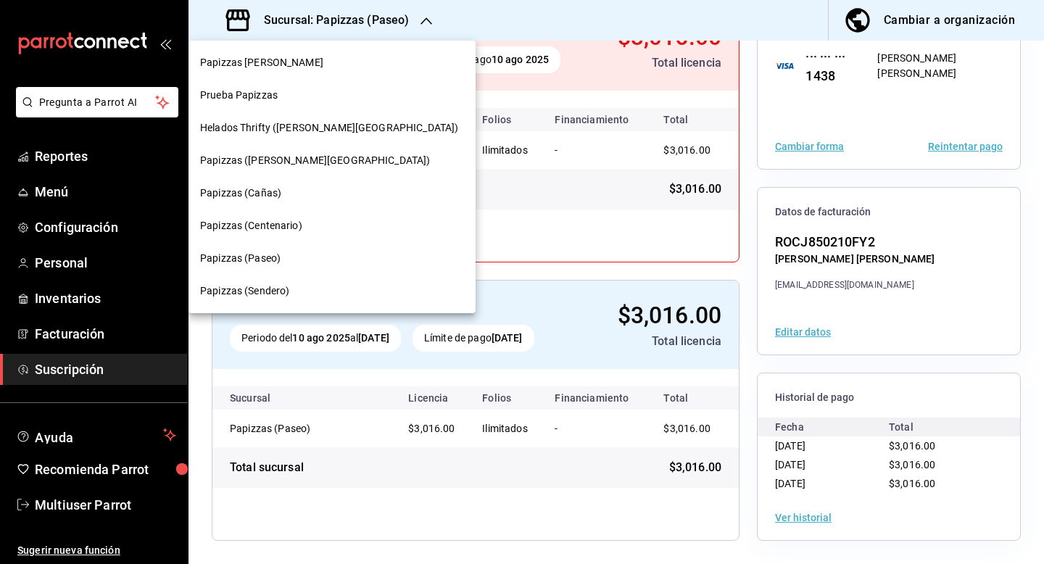
click at [299, 288] on div "Papizzas (Sendero)" at bounding box center [332, 290] width 264 height 15
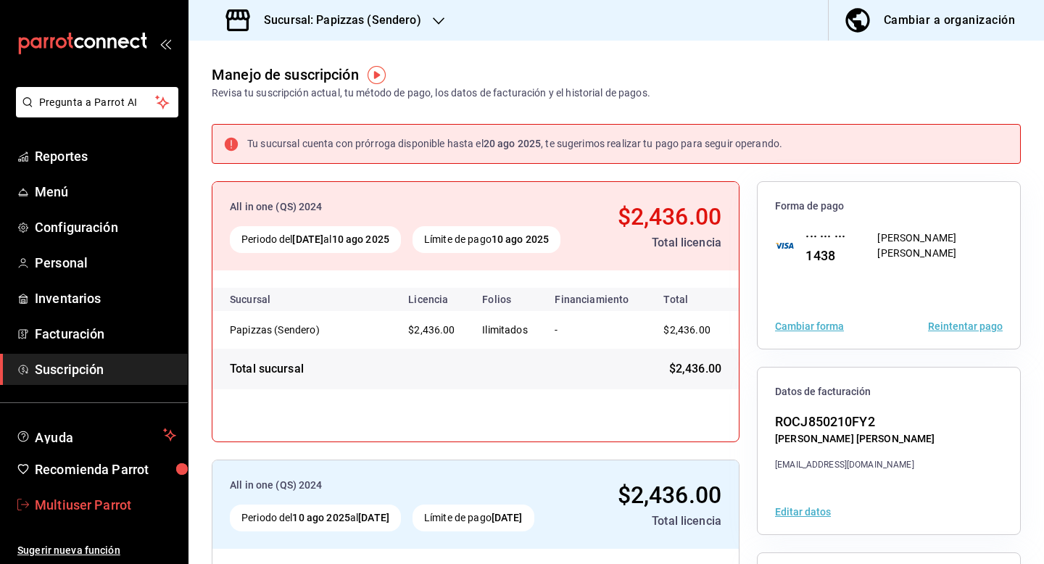
click at [114, 501] on span "Multiuser Parrot" at bounding box center [105, 505] width 141 height 20
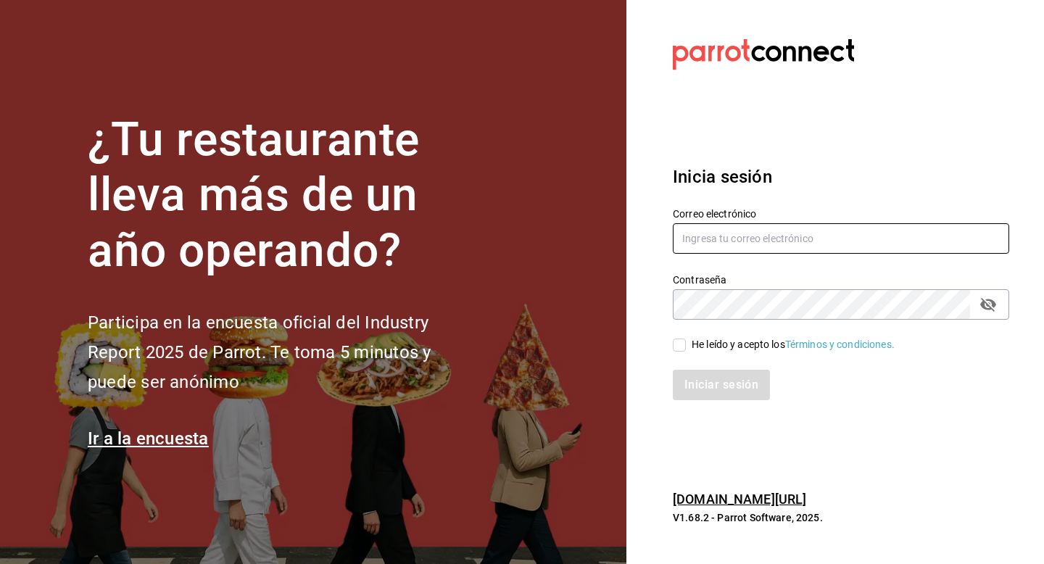
click at [715, 228] on input "text" at bounding box center [840, 238] width 336 height 30
type input "multiuser@qnico.com"
drag, startPoint x: 687, startPoint y: 341, endPoint x: 687, endPoint y: 349, distance: 8.7
click at [687, 341] on span "He leído y acepto los Términos y condiciones." at bounding box center [790, 344] width 209 height 15
click at [686, 341] on input "He leído y acepto los Términos y condiciones." at bounding box center [678, 344] width 13 height 13
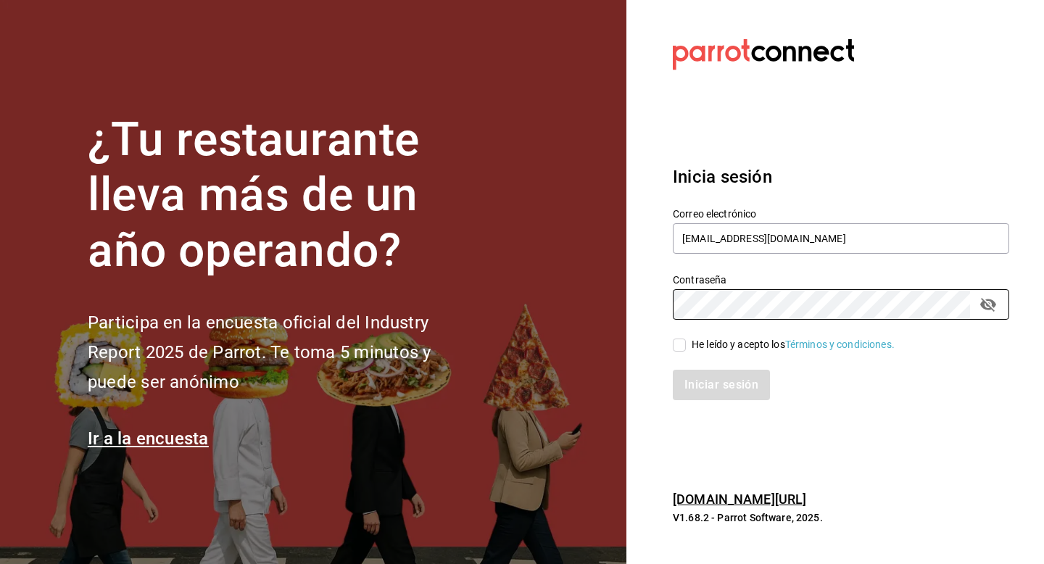
checkbox input "true"
click at [690, 382] on button "Iniciar sesión" at bounding box center [721, 385] width 99 height 30
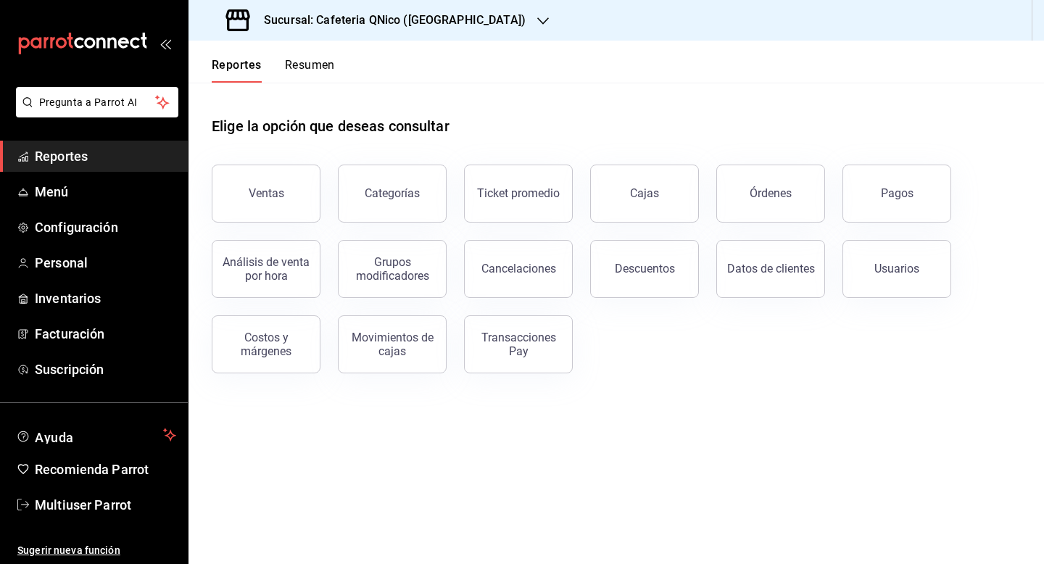
click at [376, 14] on h3 "Sucursal: Cafeteria QNico ([GEOGRAPHIC_DATA])" at bounding box center [388, 20] width 273 height 17
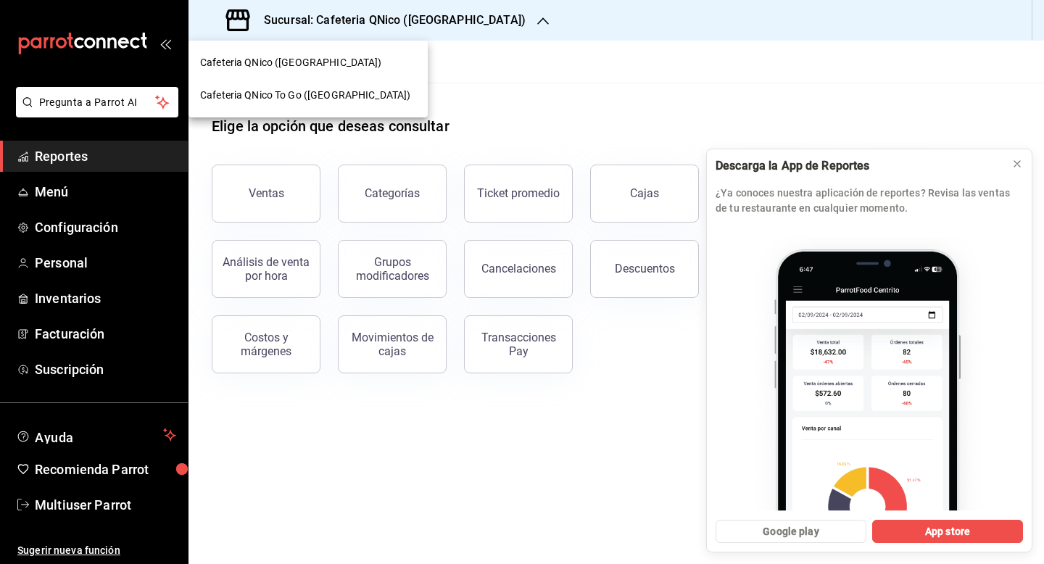
click at [338, 99] on span "Cafeteria QNico To Go ([GEOGRAPHIC_DATA])" at bounding box center [305, 95] width 210 height 15
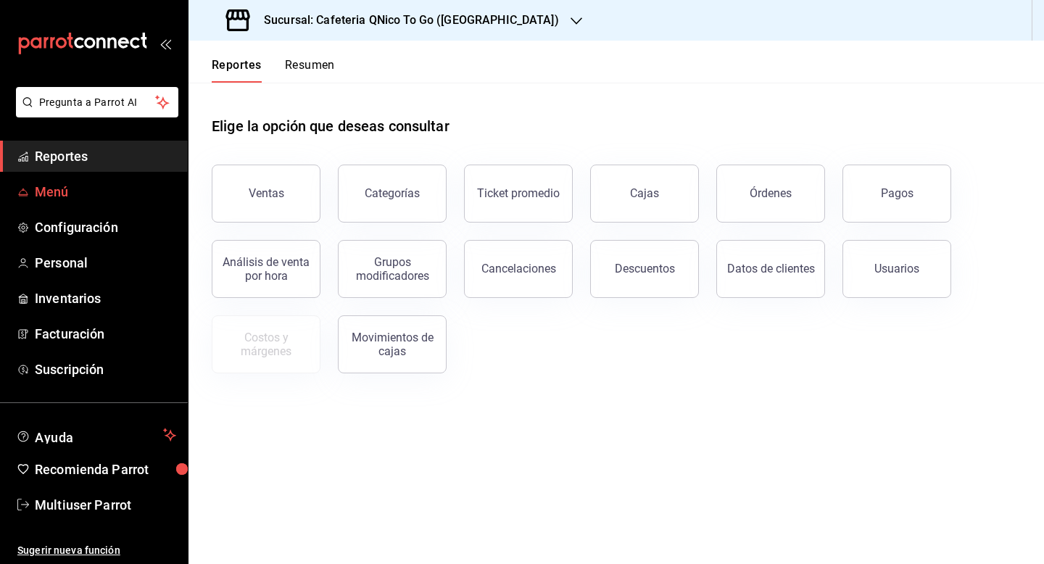
click at [46, 193] on span "Menú" at bounding box center [105, 192] width 141 height 20
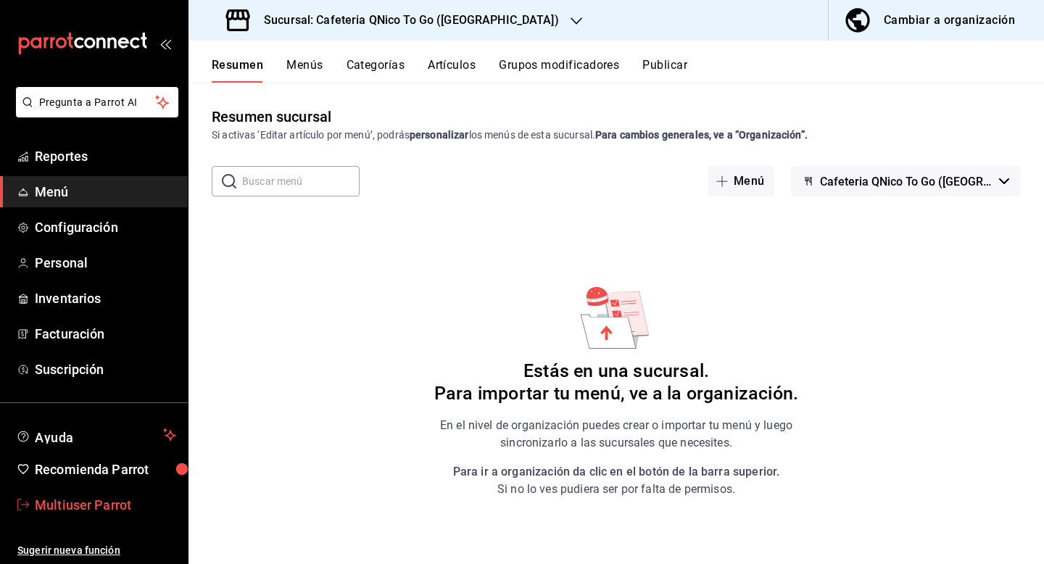
click at [112, 506] on span "Multiuser Parrot" at bounding box center [105, 505] width 141 height 20
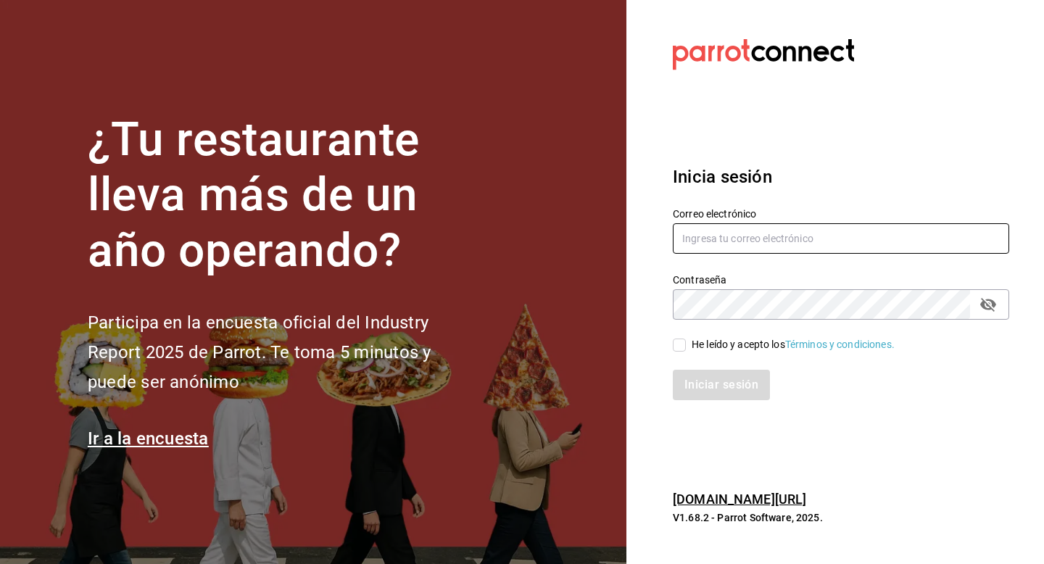
click at [759, 241] on input "text" at bounding box center [840, 238] width 336 height 30
type input "bambiscafe@sanpedro.com"
click at [693, 342] on div "He leído y acepto los Términos y condiciones." at bounding box center [792, 344] width 203 height 15
click at [686, 342] on input "He leído y acepto los Términos y condiciones." at bounding box center [678, 344] width 13 height 13
checkbox input "true"
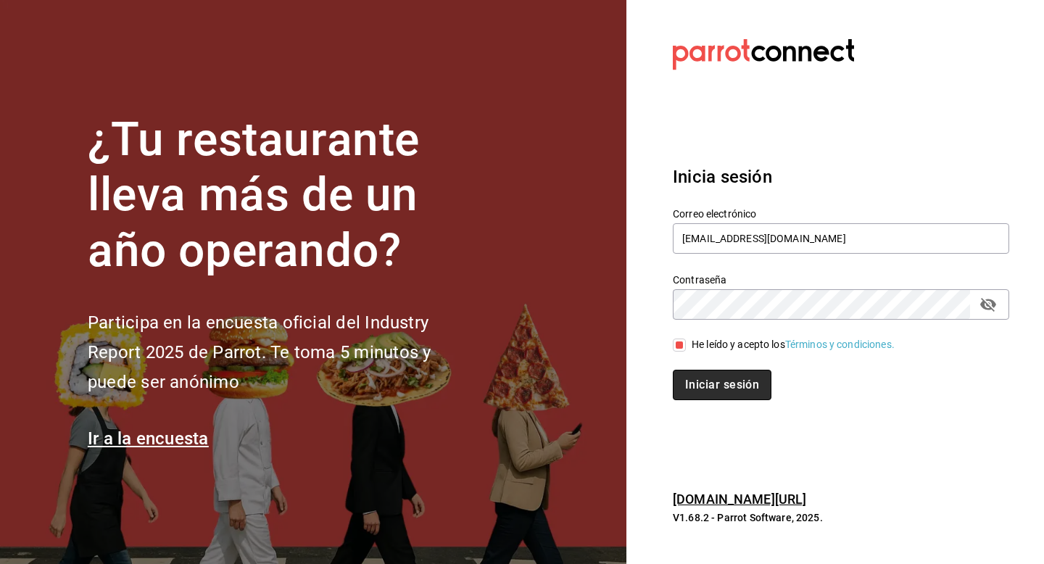
click at [693, 378] on button "Iniciar sesión" at bounding box center [721, 385] width 99 height 30
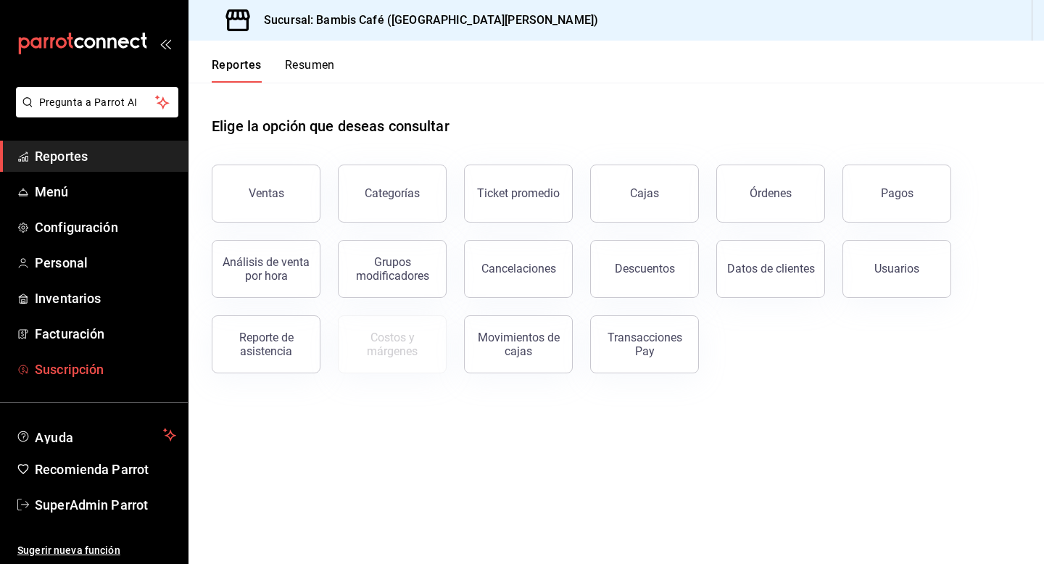
click at [61, 375] on span "Suscripción" at bounding box center [105, 369] width 141 height 20
click at [99, 375] on span "Suscripción" at bounding box center [105, 369] width 141 height 20
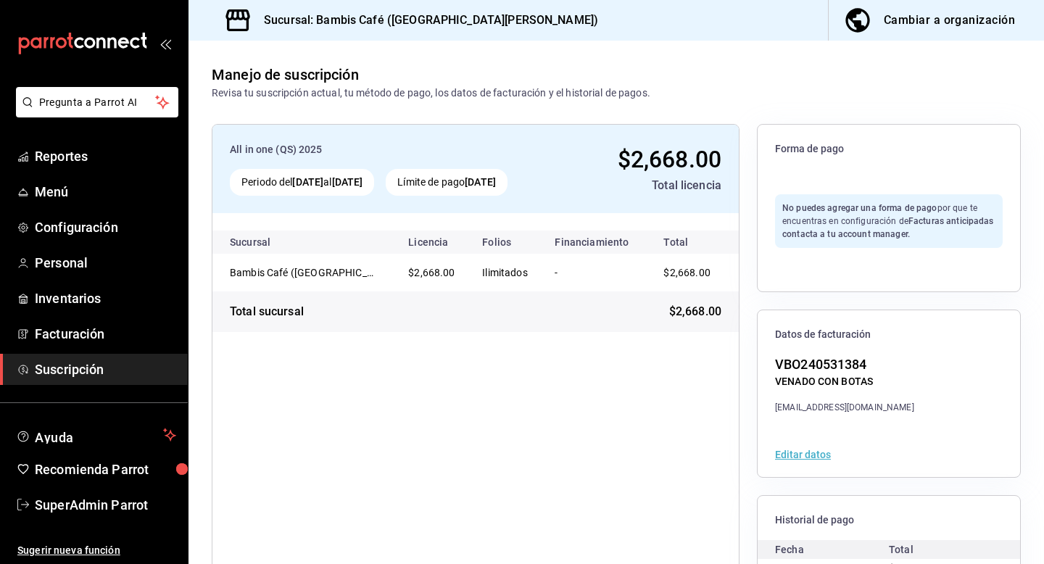
scroll to position [122, 0]
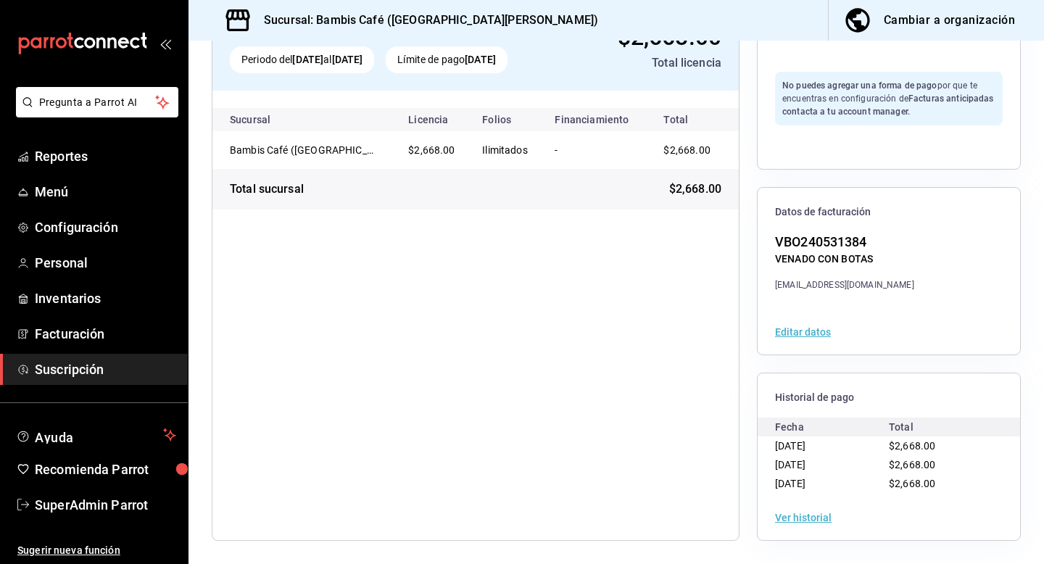
click at [815, 510] on div "Ver historial" at bounding box center [888, 517] width 262 height 45
click at [815, 518] on button "Ver historial" at bounding box center [803, 517] width 57 height 10
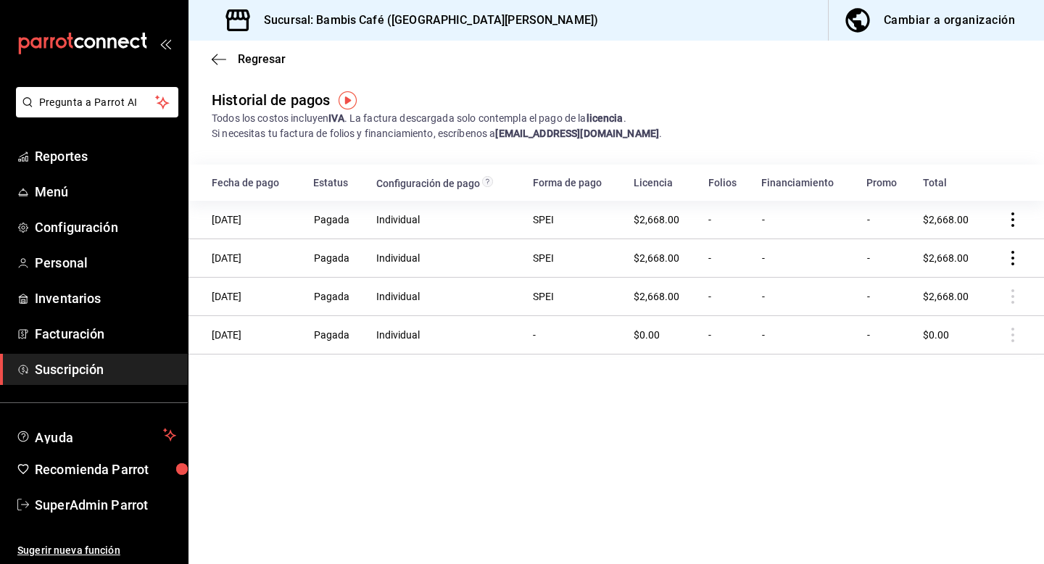
click at [1009, 229] on td at bounding box center [1015, 220] width 55 height 38
click at [1014, 220] on icon "actions" at bounding box center [1012, 219] width 14 height 14
click at [952, 240] on span "Descarga PDF" at bounding box center [938, 240] width 93 height 17
click at [241, 50] on div "Regresar" at bounding box center [615, 59] width 855 height 37
click at [243, 56] on span "Regresar" at bounding box center [262, 59] width 48 height 14
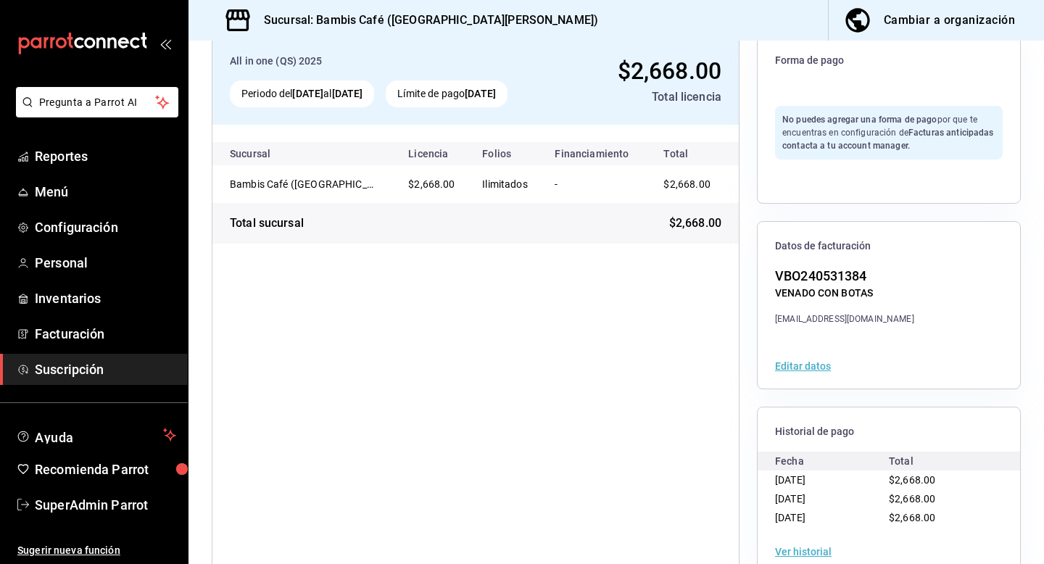
scroll to position [119, 0]
